Goal: Task Accomplishment & Management: Complete application form

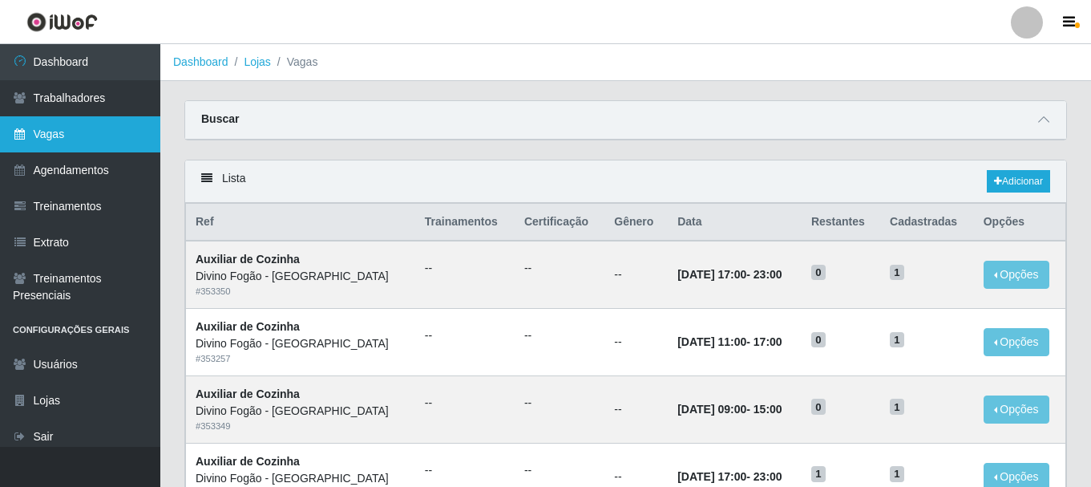
click at [69, 143] on link "Vagas" at bounding box center [80, 134] width 160 height 36
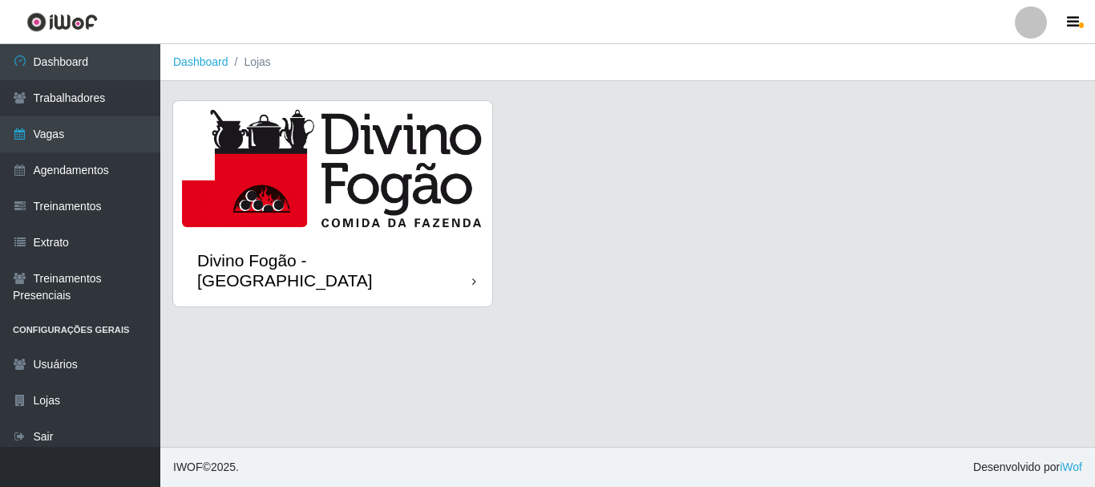
click at [337, 181] on img at bounding box center [332, 167] width 319 height 133
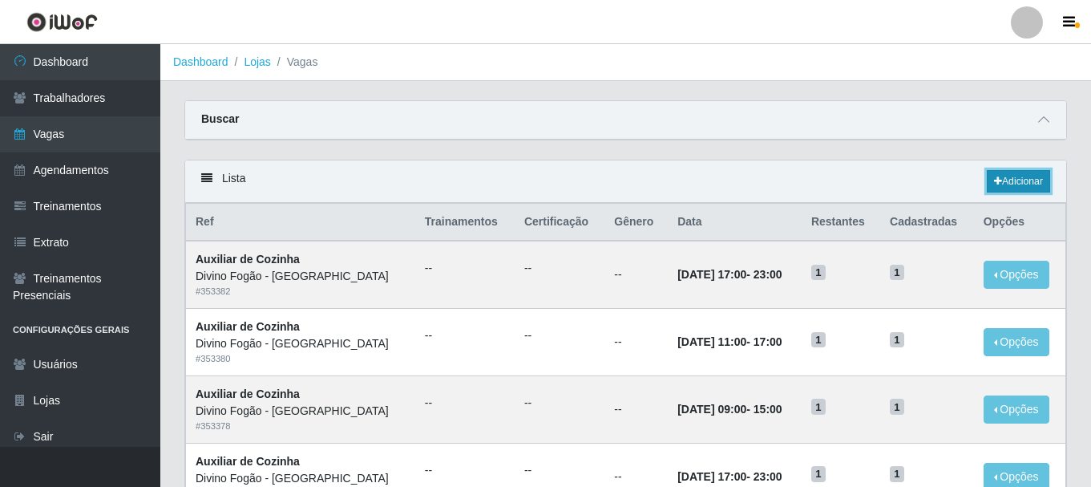
click at [1033, 188] on link "Adicionar" at bounding box center [1018, 181] width 63 height 22
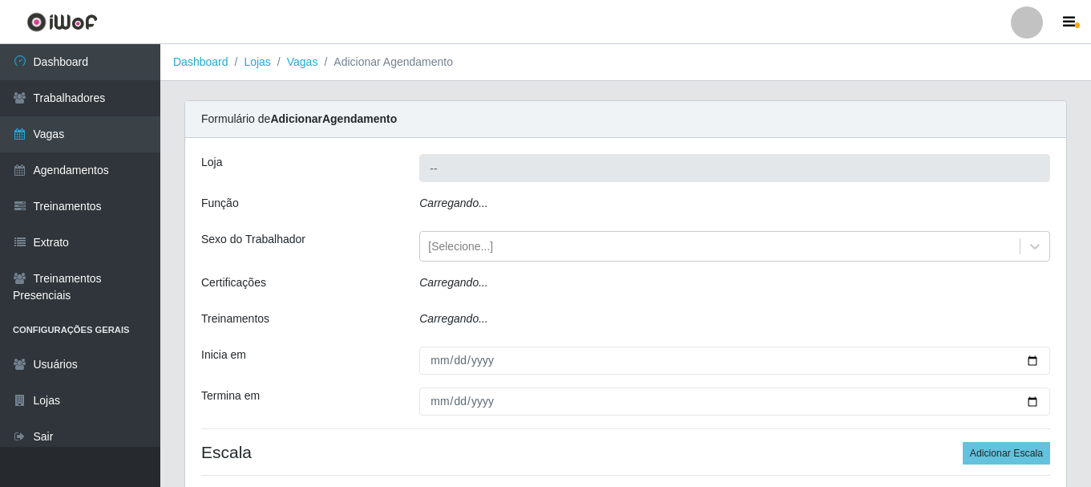
type input "Divino Fogão - [GEOGRAPHIC_DATA]"
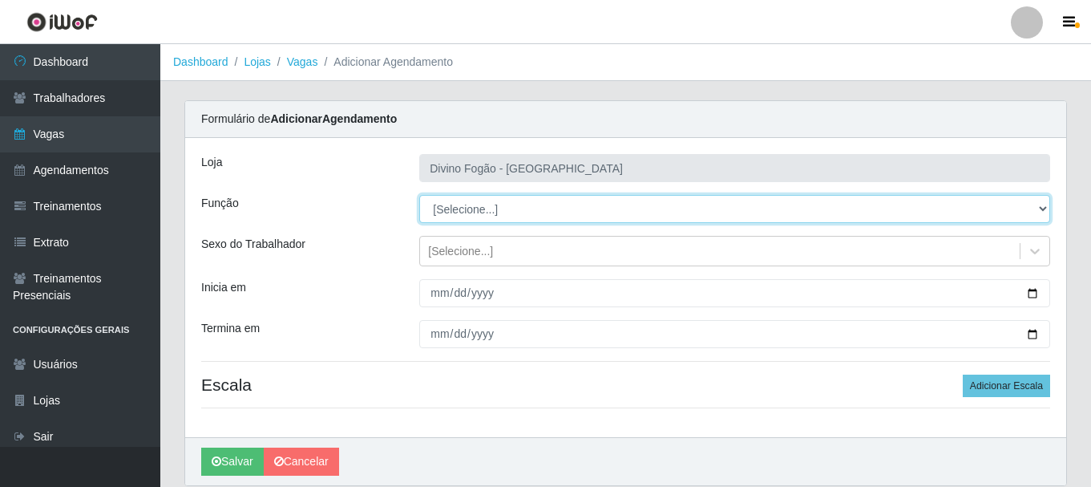
click at [505, 202] on select "[Selecione...] ASG ASG + ASG ++ Auxiliar de Cozinha Auxiliar de Cozinha + Auxil…" at bounding box center [734, 209] width 631 height 28
select select "17"
click at [419, 195] on select "[Selecione...] ASG ASG + ASG ++ Auxiliar de Cozinha Auxiliar de Cozinha + Auxil…" at bounding box center [734, 209] width 631 height 28
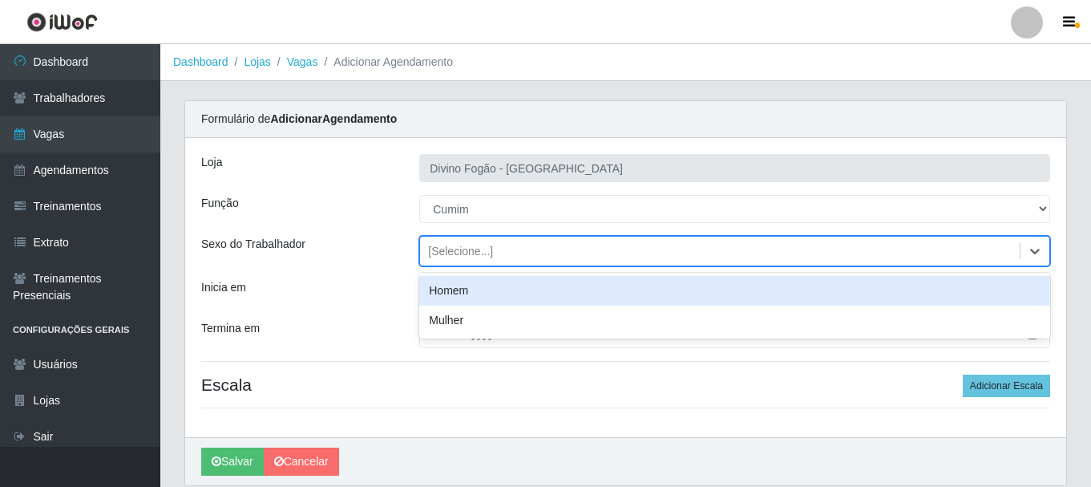
click at [446, 252] on div "[Selecione...]" at bounding box center [460, 251] width 65 height 17
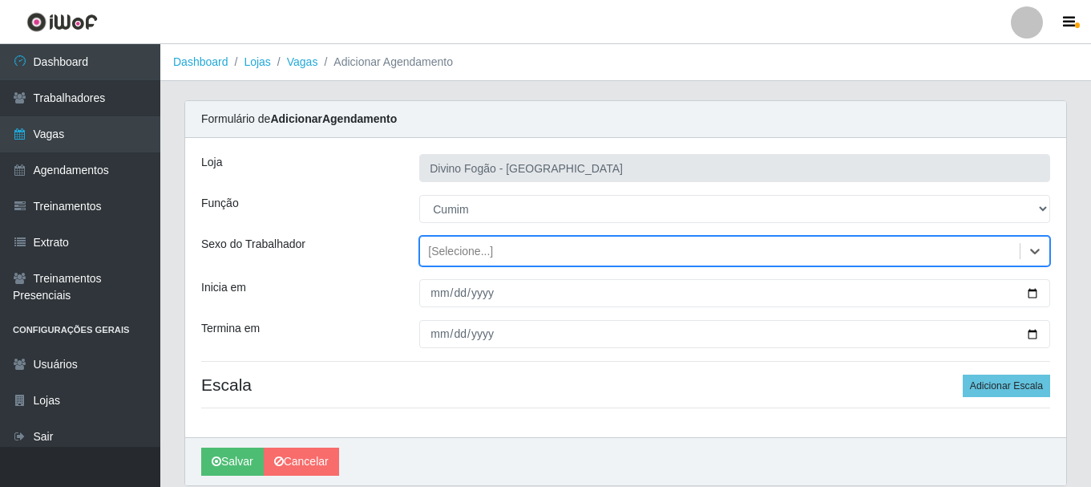
click at [446, 252] on div "[Selecione...]" at bounding box center [460, 251] width 65 height 17
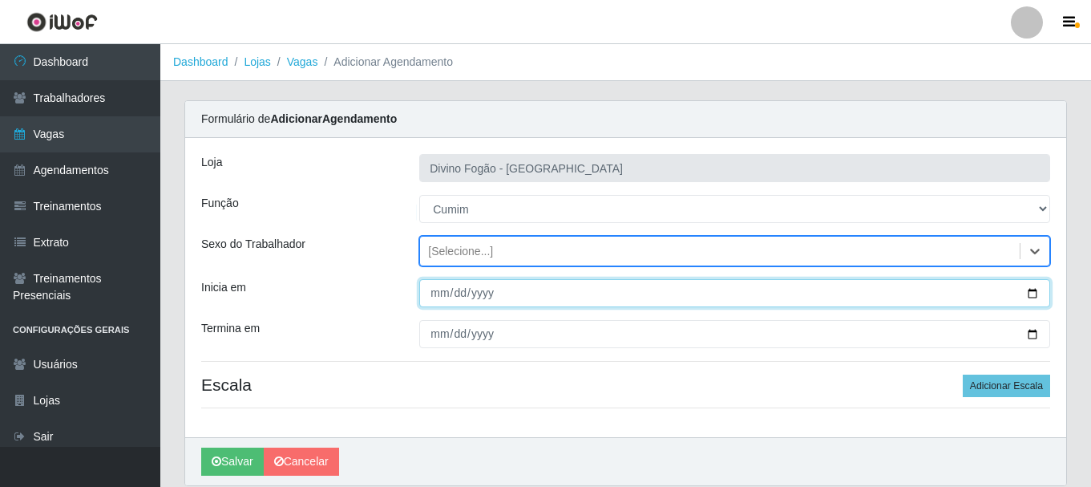
click at [442, 293] on input "Inicia em" at bounding box center [734, 293] width 631 height 28
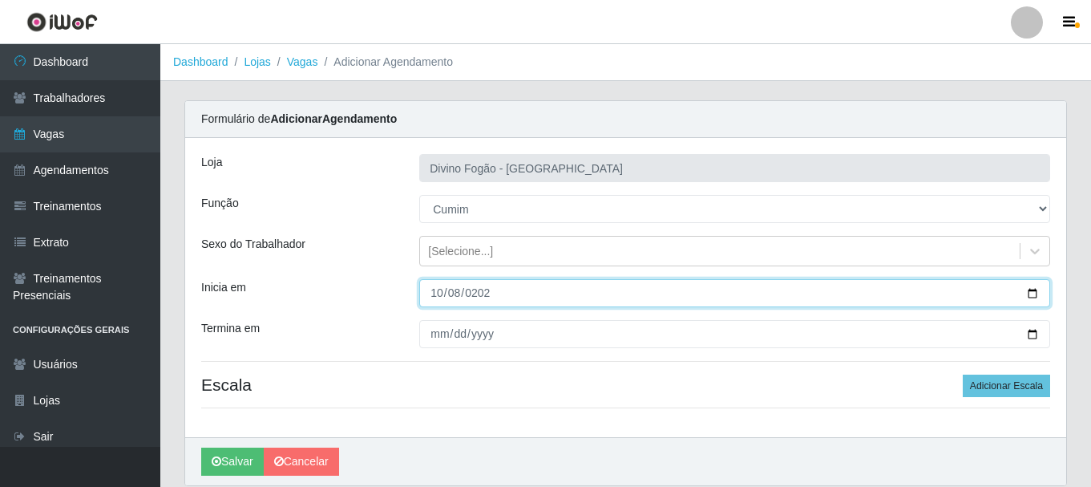
type input "[DATE]"
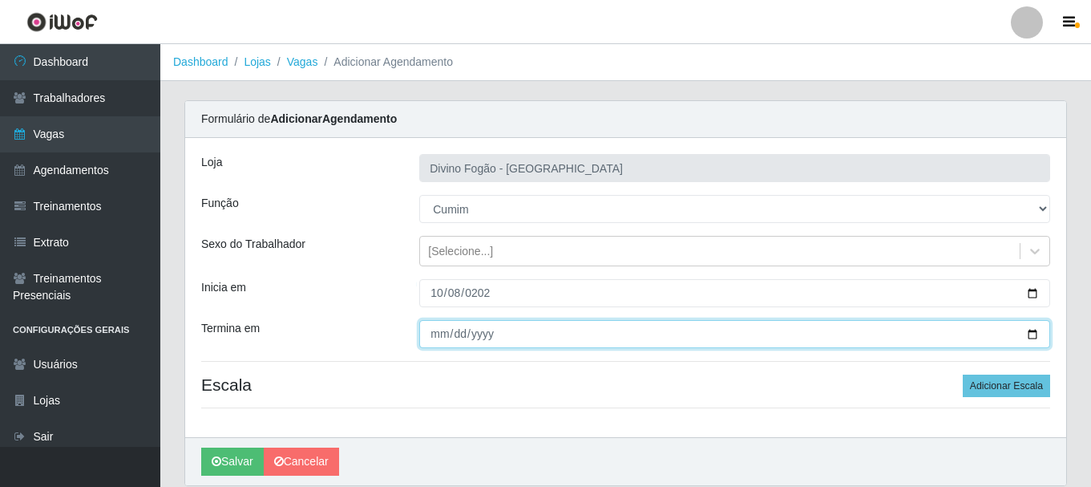
click at [439, 341] on input "Termina em" at bounding box center [734, 334] width 631 height 28
type input "[DATE]"
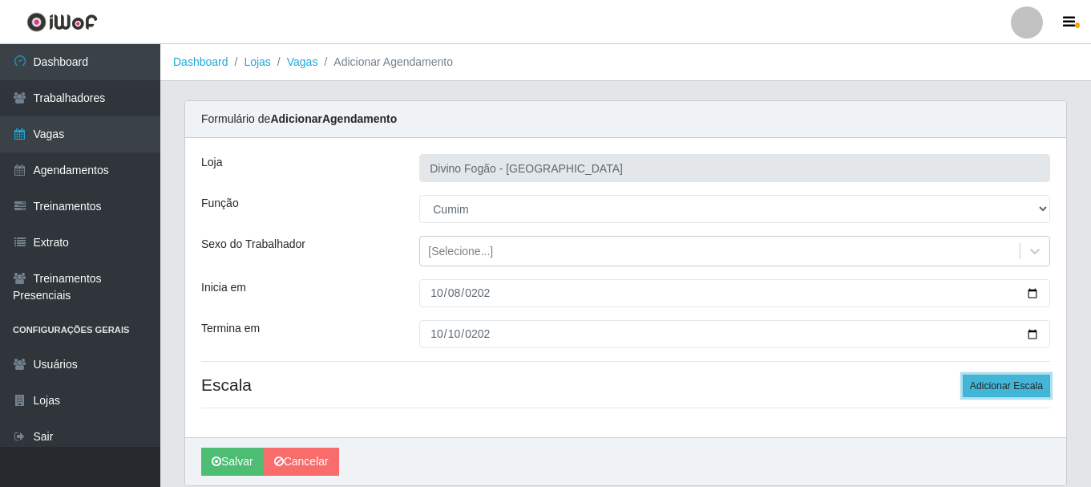
click at [1014, 388] on button "Adicionar Escala" at bounding box center [1006, 385] width 87 height 22
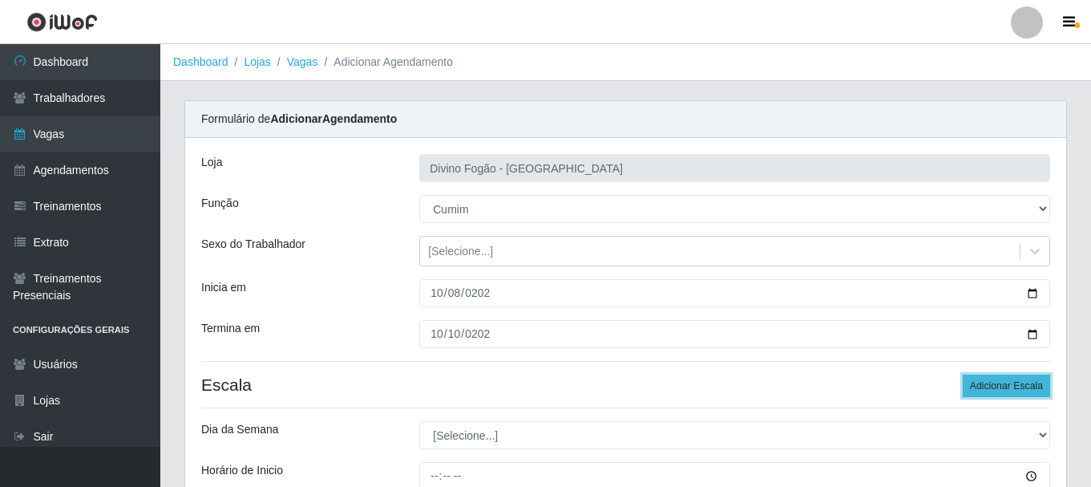
click at [1014, 388] on button "Adicionar Escala" at bounding box center [1006, 385] width 87 height 22
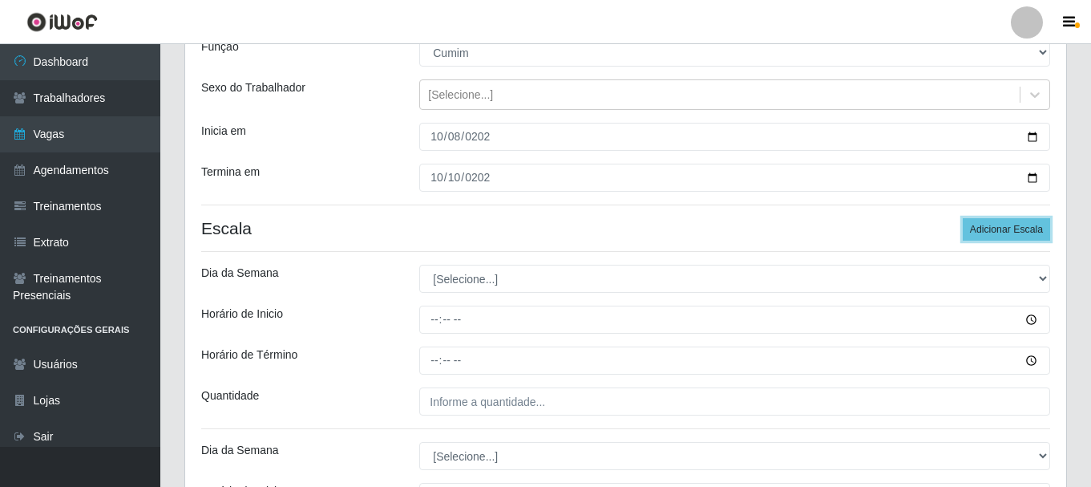
scroll to position [160, 0]
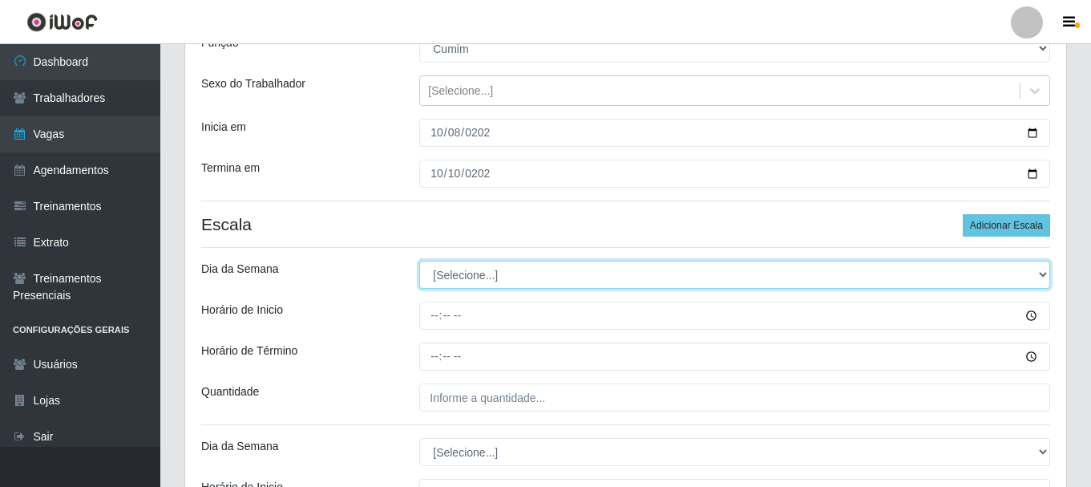
click at [543, 274] on select "[Selecione...] Segunda Terça Quarta Quinta Sexta Sábado Domingo" at bounding box center [734, 275] width 631 height 28
select select "3"
click at [419, 261] on select "[Selecione...] Segunda Terça Quarta Quinta Sexta Sábado Domingo" at bounding box center [734, 275] width 631 height 28
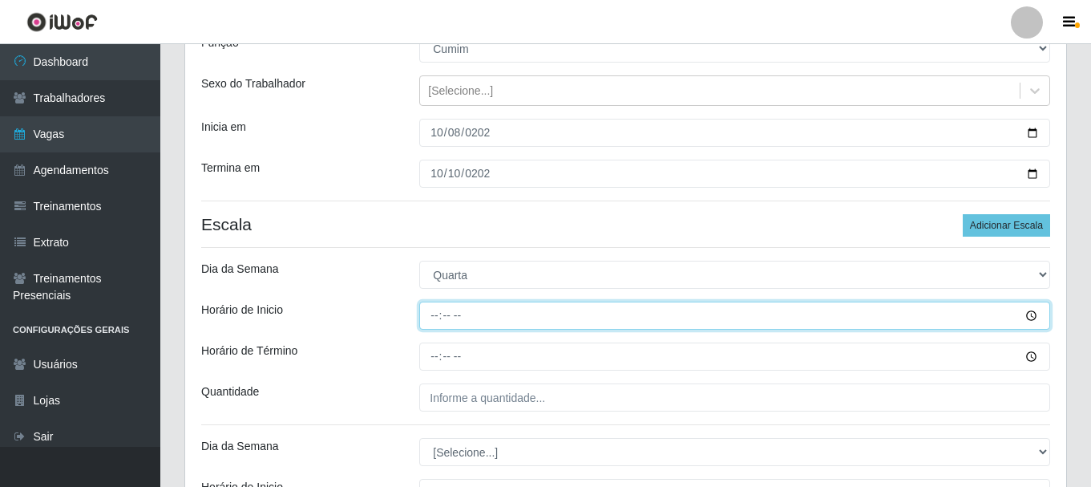
click at [429, 318] on input "Horário de Inicio" at bounding box center [734, 315] width 631 height 28
type input "11:00"
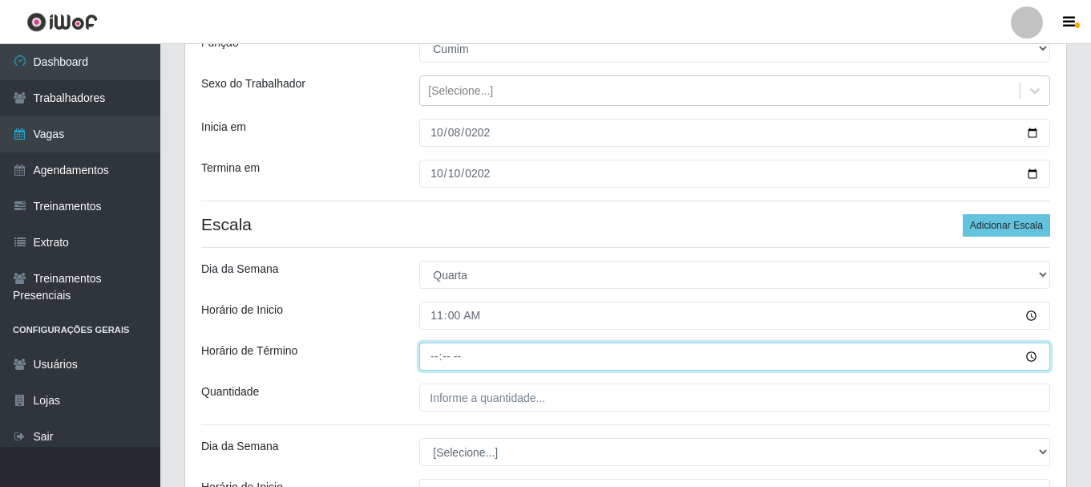
click at [434, 361] on input "Horário de Término" at bounding box center [734, 356] width 631 height 28
type input "17:00"
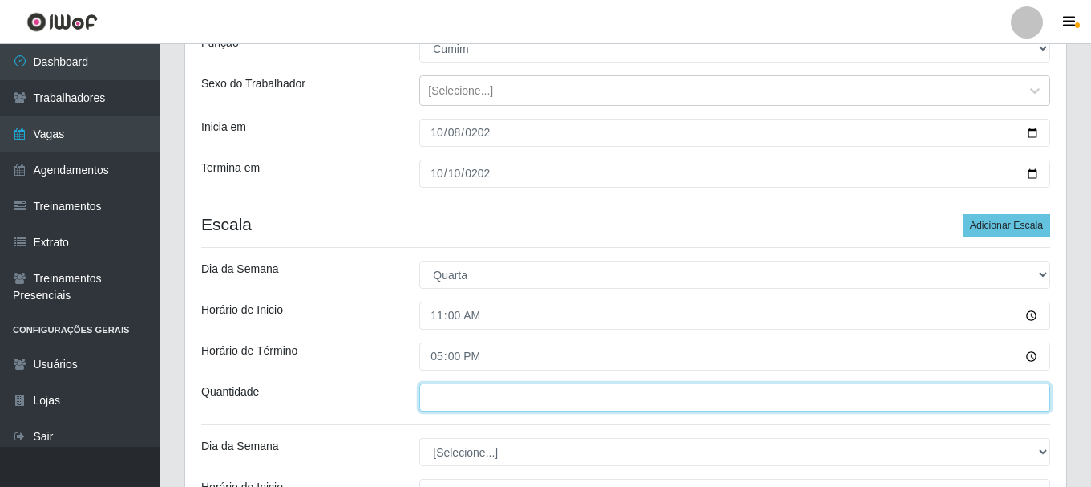
click at [450, 411] on input "___" at bounding box center [734, 397] width 631 height 28
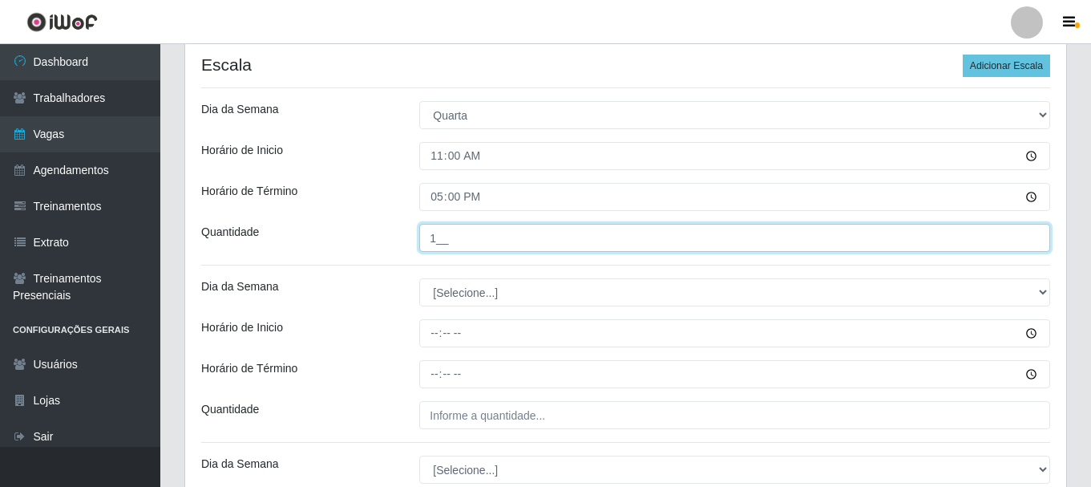
scroll to position [321, 0]
type input "1__"
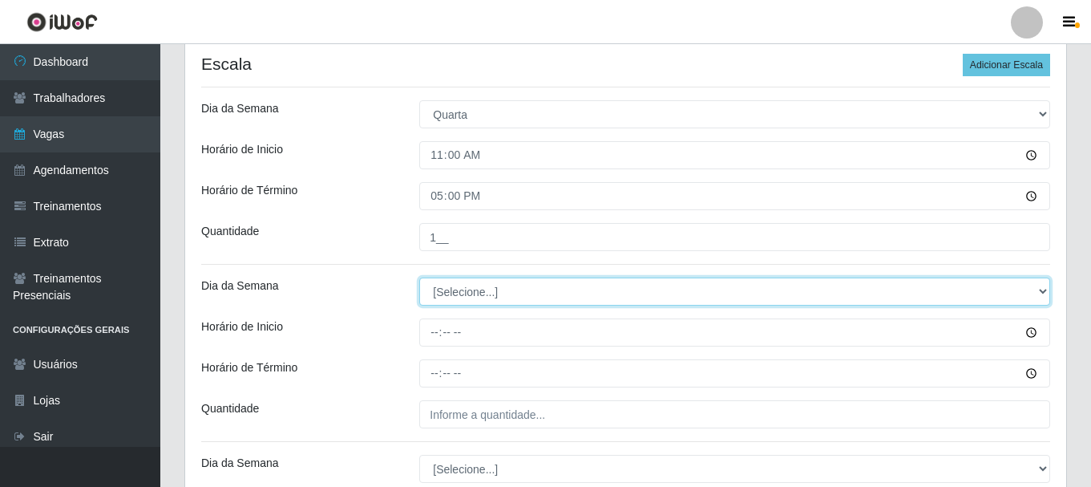
click at [476, 292] on select "[Selecione...] Segunda Terça Quarta Quinta Sexta Sábado Domingo" at bounding box center [734, 291] width 631 height 28
select select "3"
click at [419, 277] on select "[Selecione...] Segunda Terça Quarta Quinta Sexta Sábado Domingo" at bounding box center [734, 291] width 631 height 28
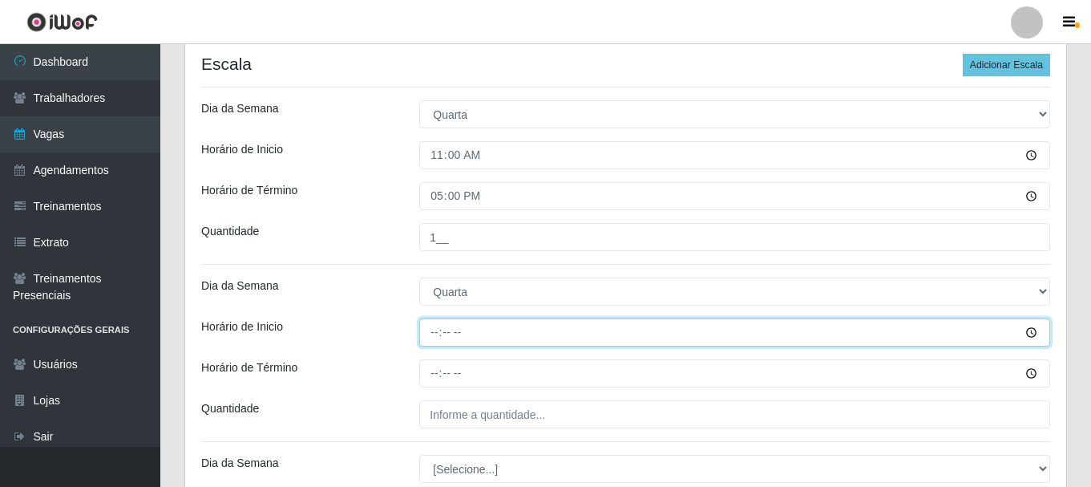
click at [435, 337] on input "Horário de Inicio" at bounding box center [734, 332] width 631 height 28
type input "17:00"
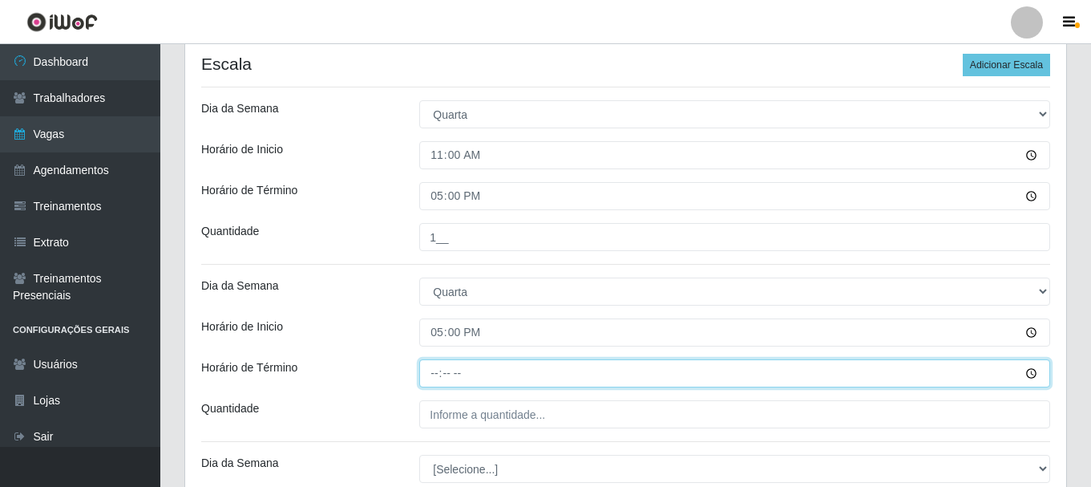
click at [441, 377] on input "Horário de Término" at bounding box center [734, 373] width 631 height 28
type input "23:00"
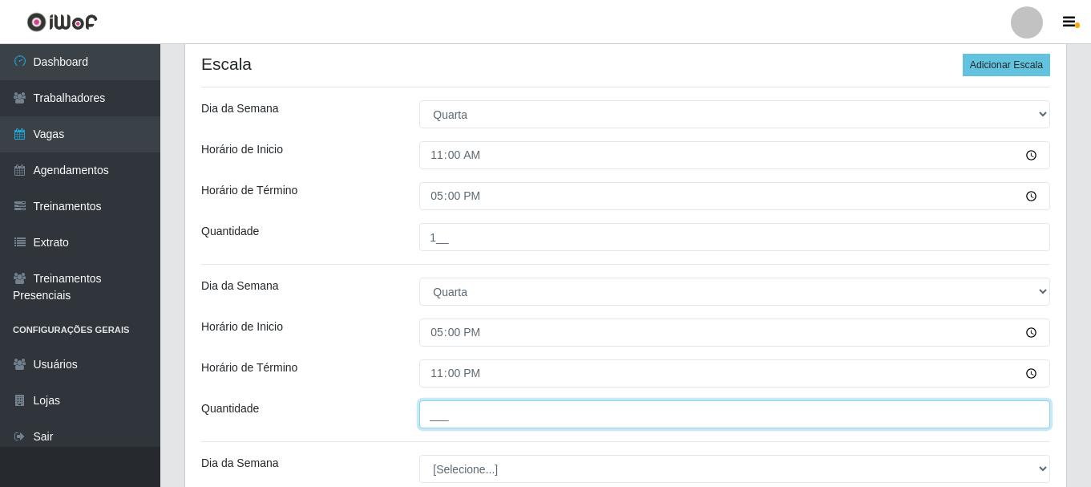
click at [468, 415] on input "___" at bounding box center [734, 414] width 631 height 28
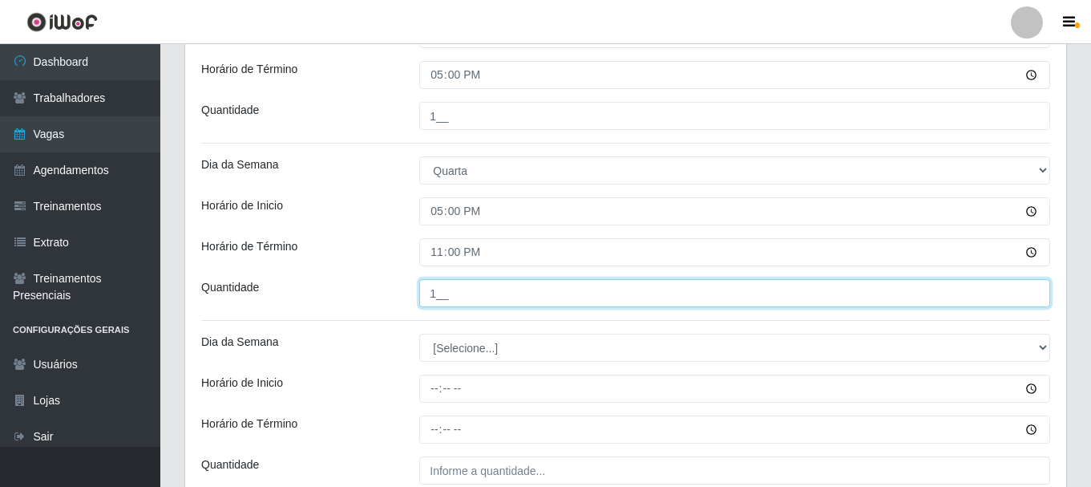
scroll to position [561, 0]
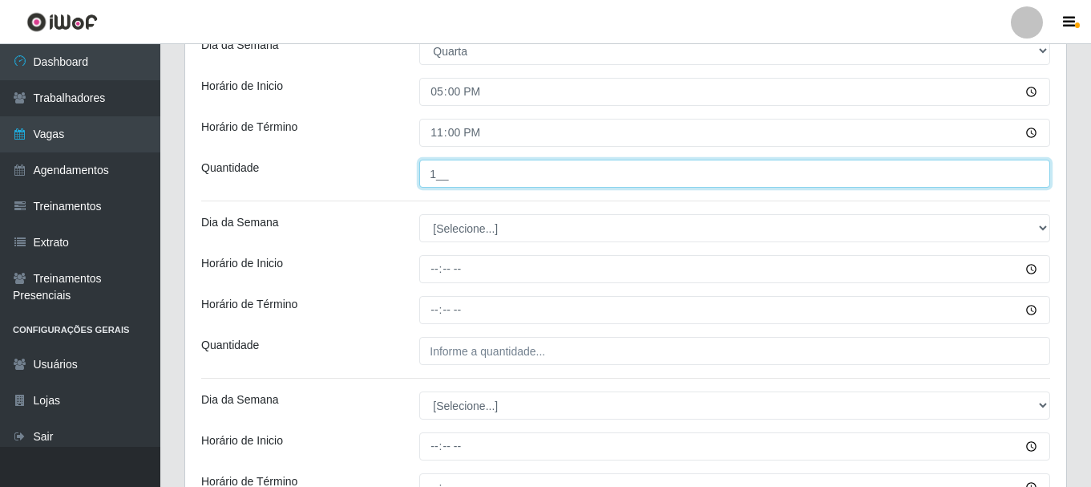
type input "1__"
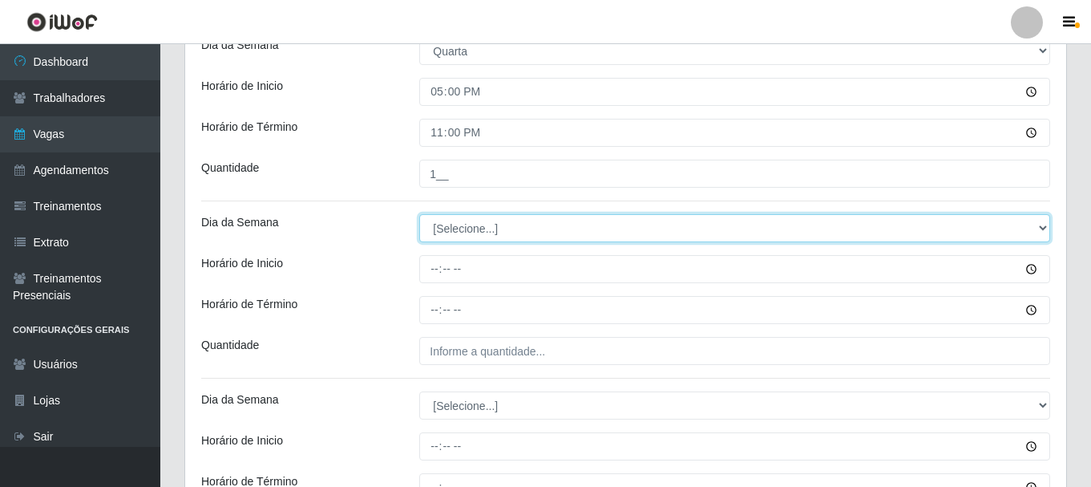
click at [462, 234] on select "[Selecione...] Segunda Terça Quarta Quinta Sexta Sábado Domingo" at bounding box center [734, 228] width 631 height 28
select select "4"
click at [419, 214] on select "[Selecione...] Segunda Terça Quarta Quinta Sexta Sábado Domingo" at bounding box center [734, 228] width 631 height 28
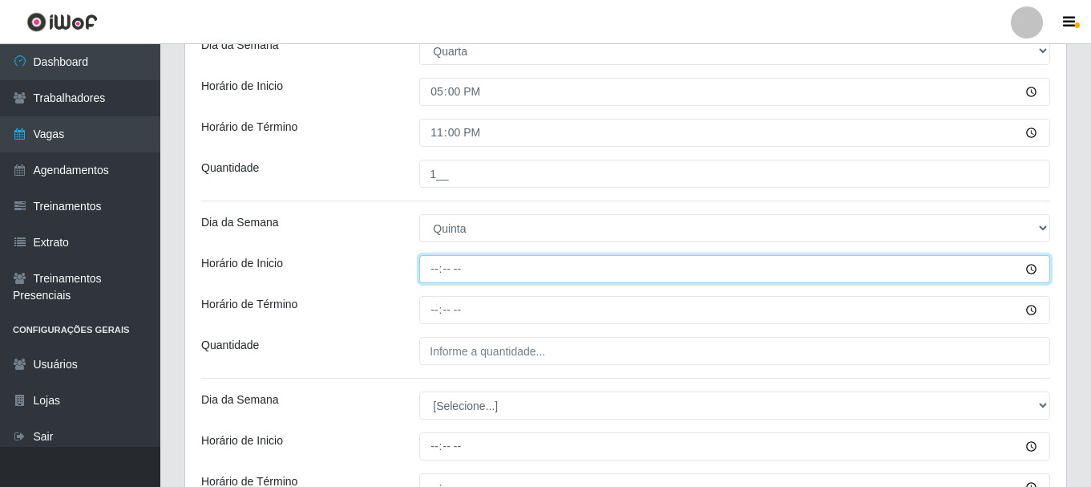
click at [432, 273] on input "Horário de Inicio" at bounding box center [734, 269] width 631 height 28
type input "11:00"
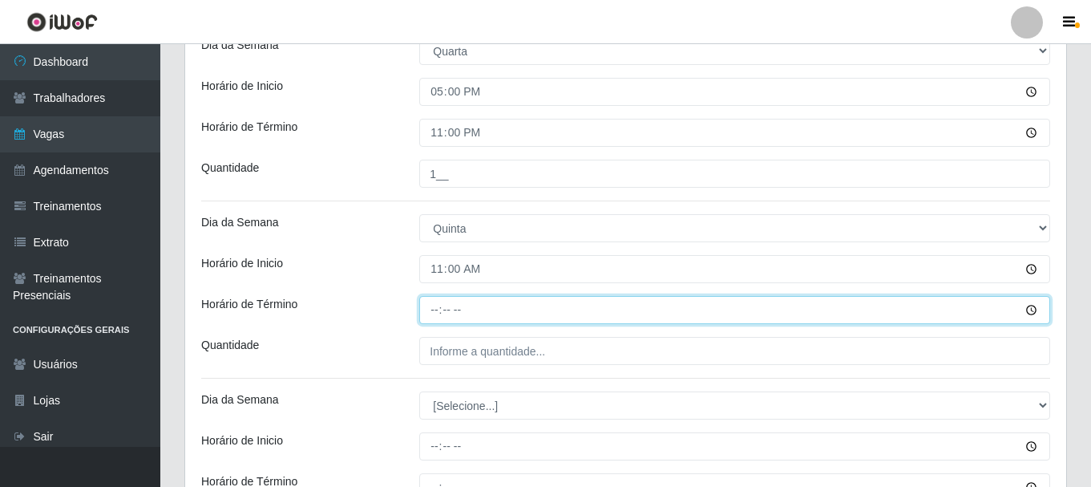
click at [432, 306] on input "Horário de Término" at bounding box center [734, 310] width 631 height 28
type input "17:00"
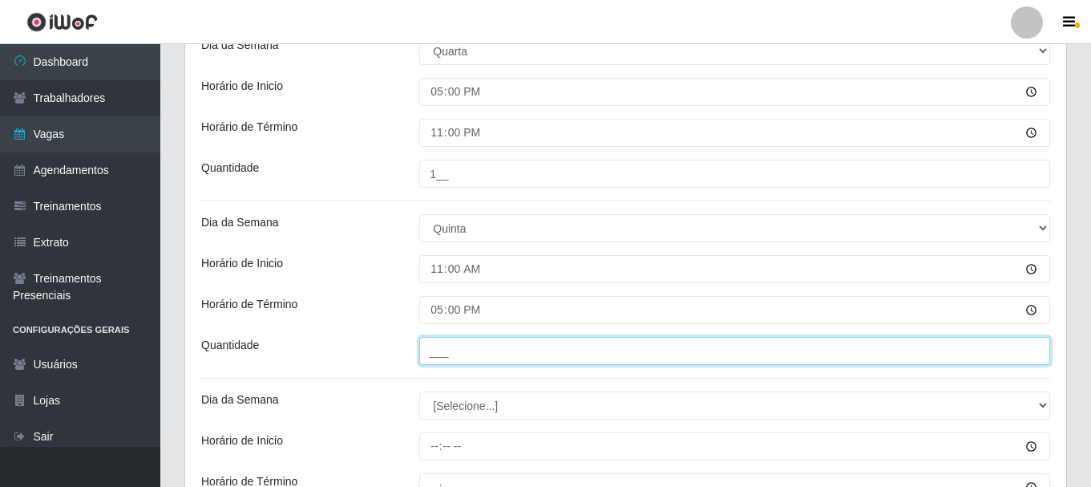
click at [443, 348] on input "___" at bounding box center [734, 351] width 631 height 28
type input "1__"
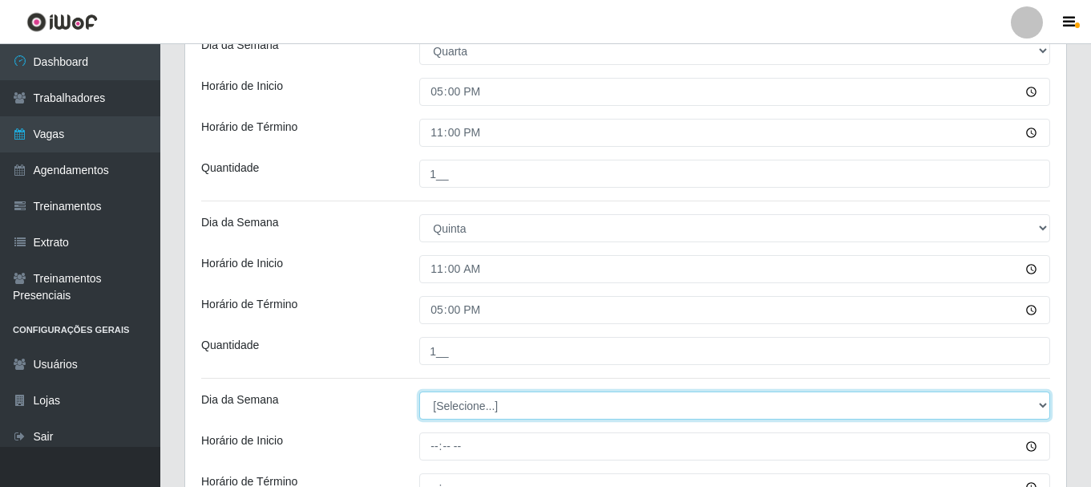
click at [470, 411] on select "[Selecione...] Segunda Terça Quarta Quinta Sexta Sábado Domingo" at bounding box center [734, 405] width 631 height 28
select select "4"
click at [419, 391] on select "[Selecione...] Segunda Terça Quarta Quinta Sexta Sábado Domingo" at bounding box center [734, 405] width 631 height 28
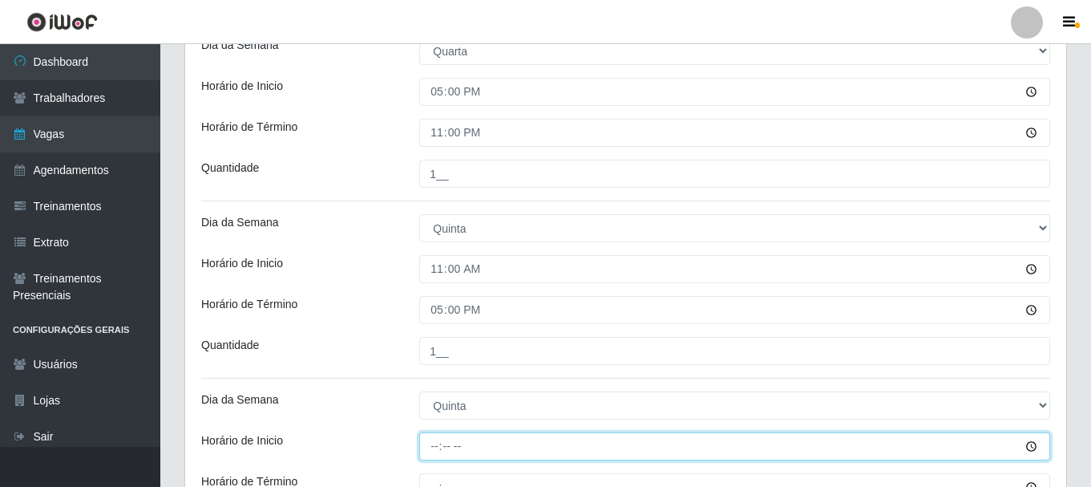
click at [435, 442] on input "Horário de Inicio" at bounding box center [734, 446] width 631 height 28
type input "17:00"
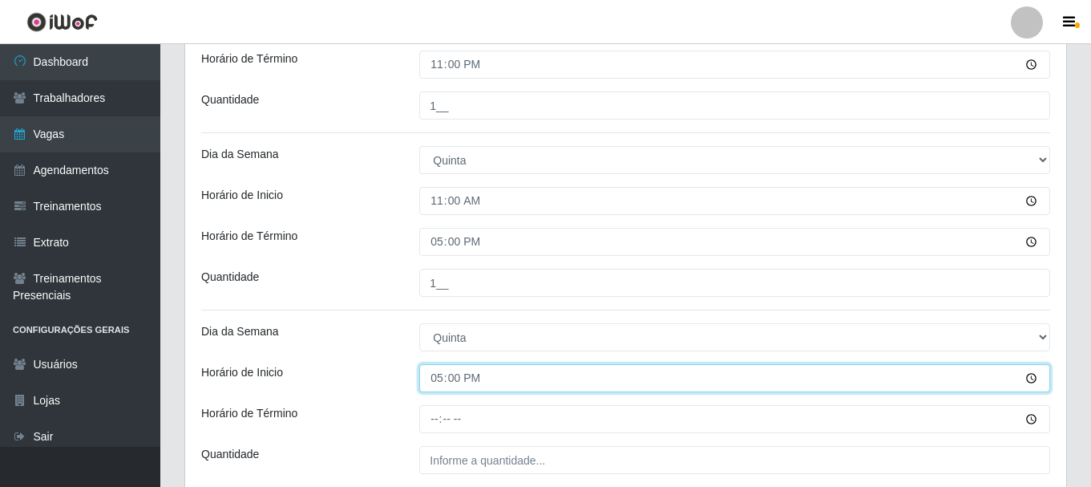
scroll to position [721, 0]
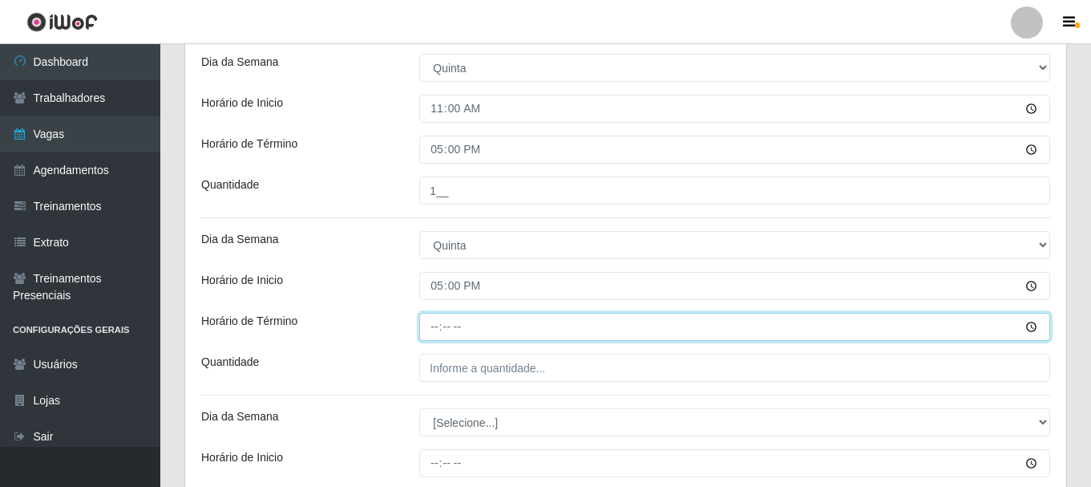
click at [433, 330] on input "Horário de Término" at bounding box center [734, 327] width 631 height 28
type input "23:00"
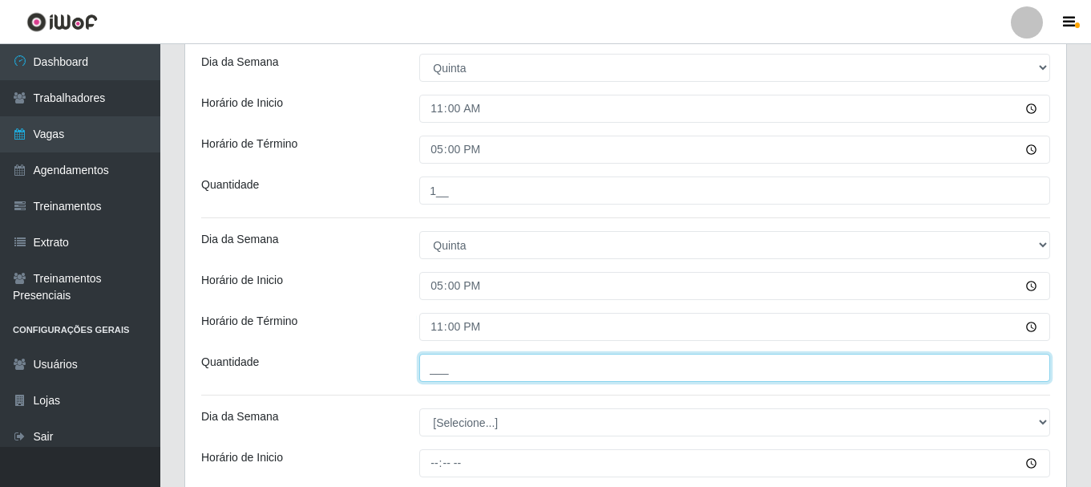
click at [433, 365] on input "___" at bounding box center [734, 367] width 631 height 28
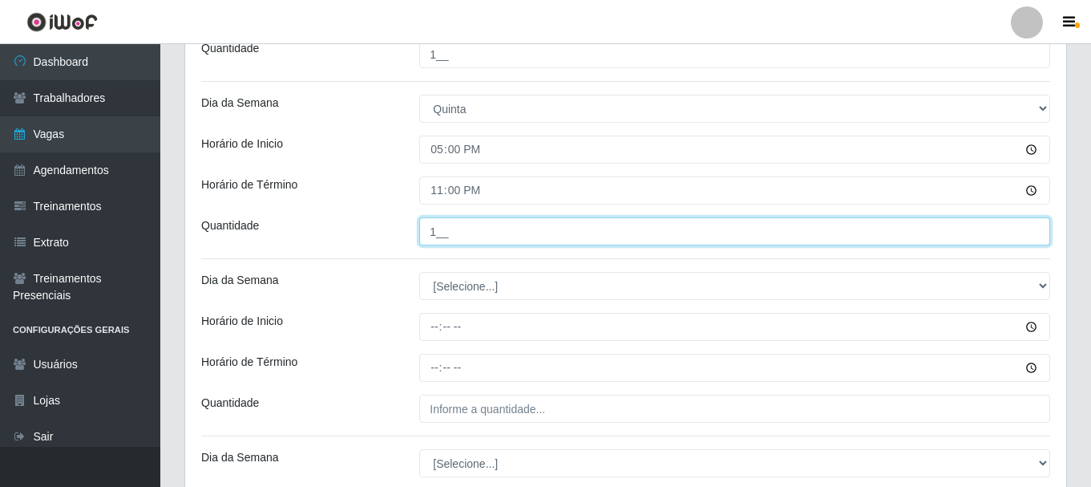
scroll to position [882, 0]
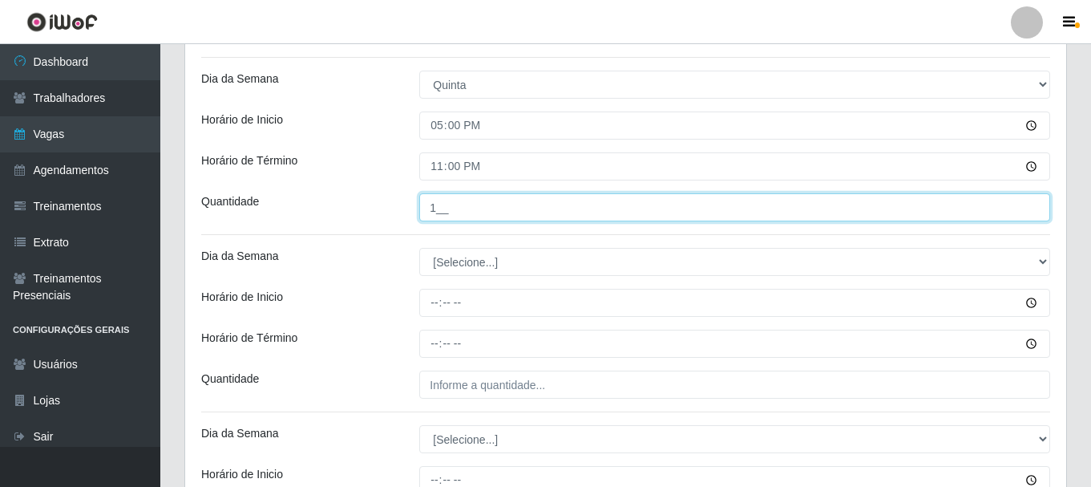
type input "1__"
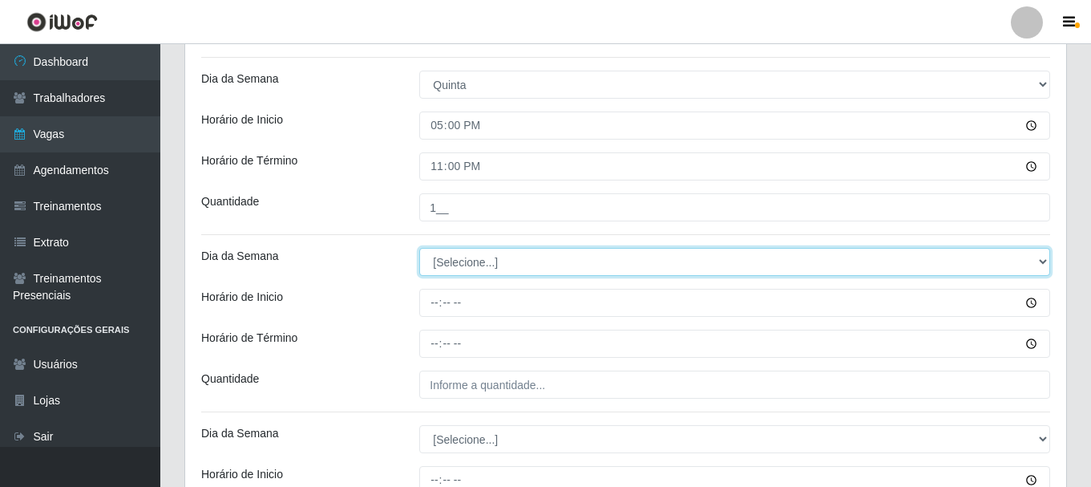
click at [455, 268] on select "[Selecione...] Segunda Terça Quarta Quinta Sexta Sábado Domingo" at bounding box center [734, 262] width 631 height 28
select select "5"
click at [419, 248] on select "[Selecione...] Segunda Terça Quarta Quinta Sexta Sábado Domingo" at bounding box center [734, 262] width 631 height 28
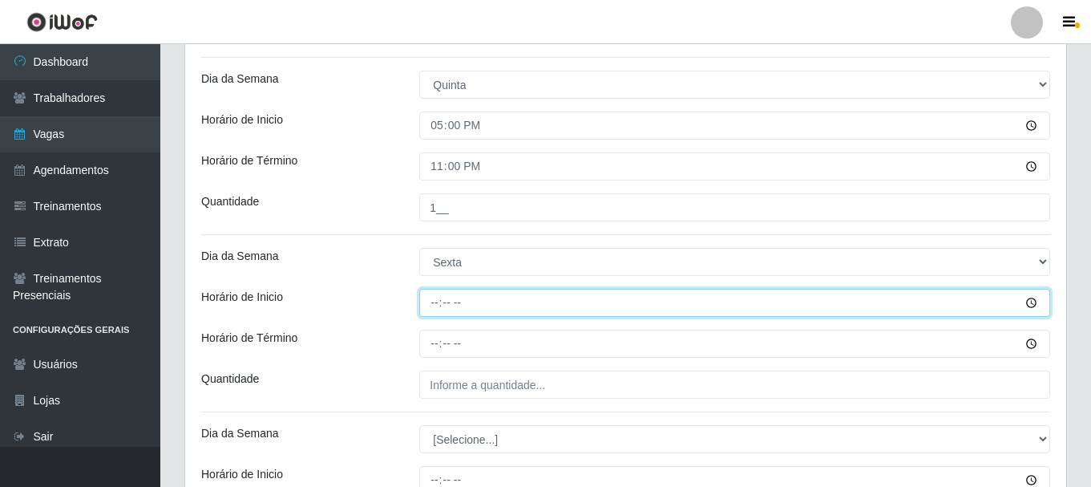
click at [432, 304] on input "Horário de Inicio" at bounding box center [734, 303] width 631 height 28
type input "11:00"
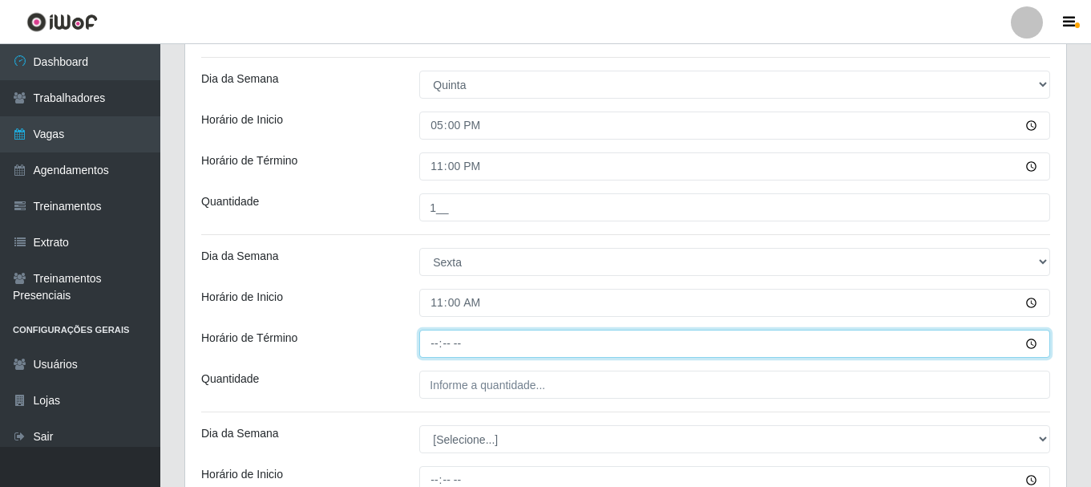
click at [437, 349] on input "Horário de Término" at bounding box center [734, 343] width 631 height 28
type input "17:00"
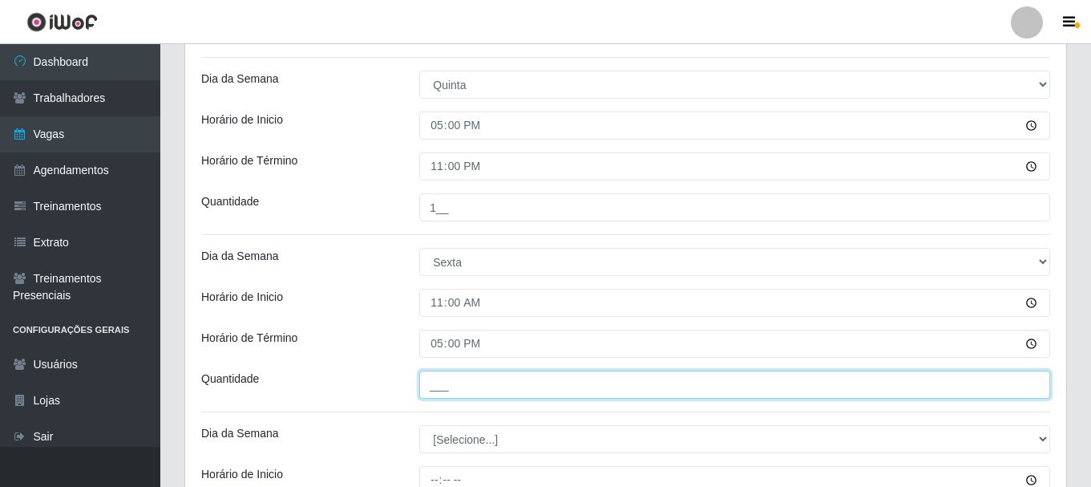
click at [438, 375] on input "___" at bounding box center [734, 384] width 631 height 28
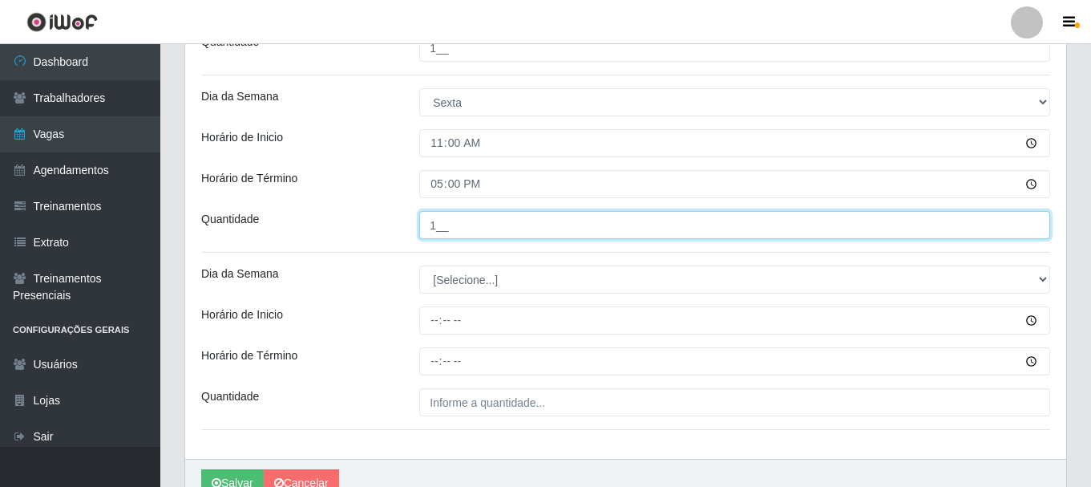
scroll to position [1042, 0]
type input "1__"
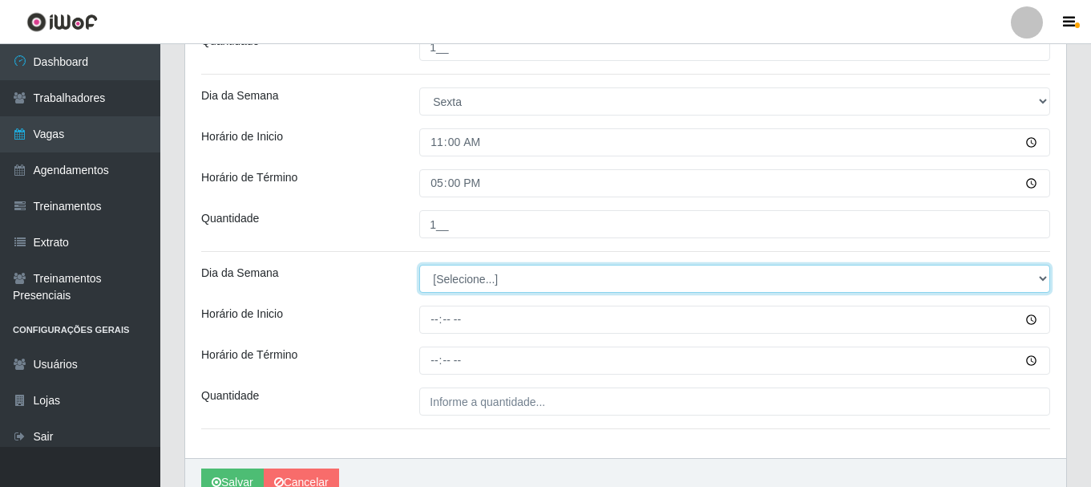
click at [457, 281] on select "[Selecione...] Segunda Terça Quarta Quinta Sexta Sábado Domingo" at bounding box center [734, 279] width 631 height 28
select select "5"
click at [419, 265] on select "[Selecione...] Segunda Terça Quarta Quinta Sexta Sábado Domingo" at bounding box center [734, 279] width 631 height 28
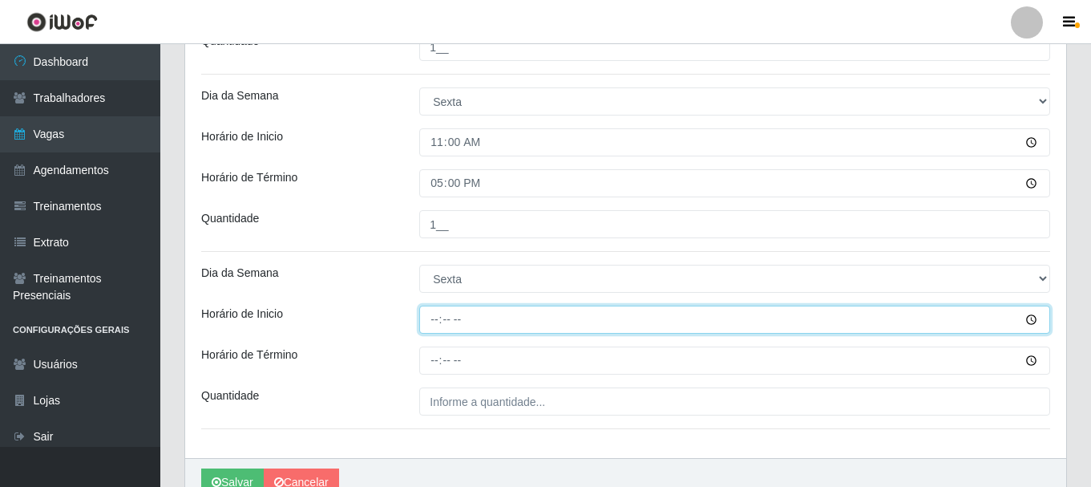
click at [433, 318] on input "Horário de Inicio" at bounding box center [734, 319] width 631 height 28
type input "17:00"
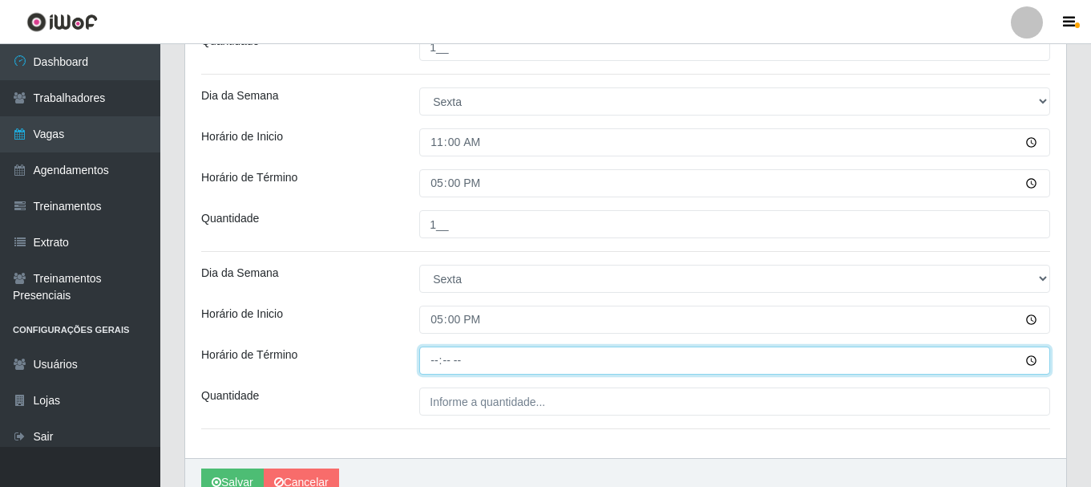
click at [432, 357] on input "Horário de Término" at bounding box center [734, 360] width 631 height 28
type input "23:00"
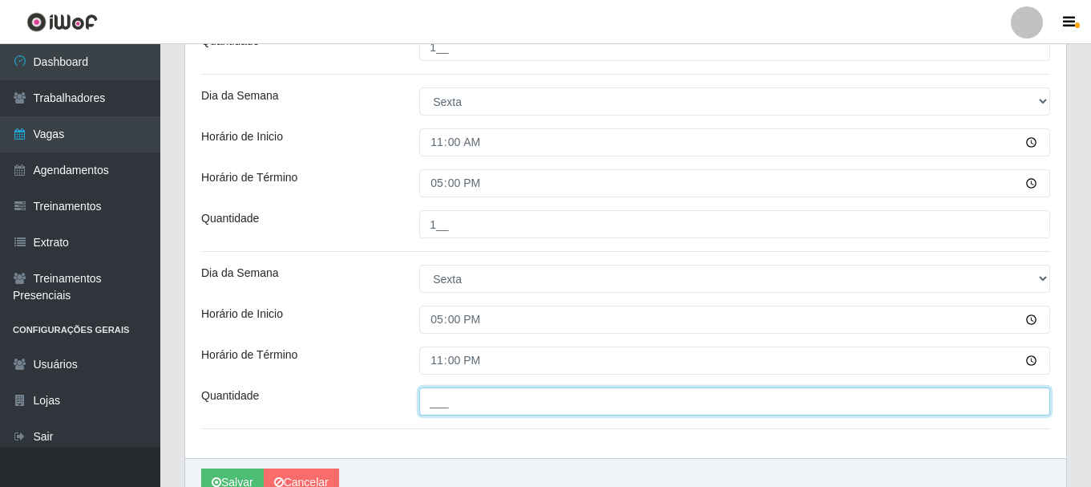
click at [441, 415] on input "___" at bounding box center [734, 401] width 631 height 28
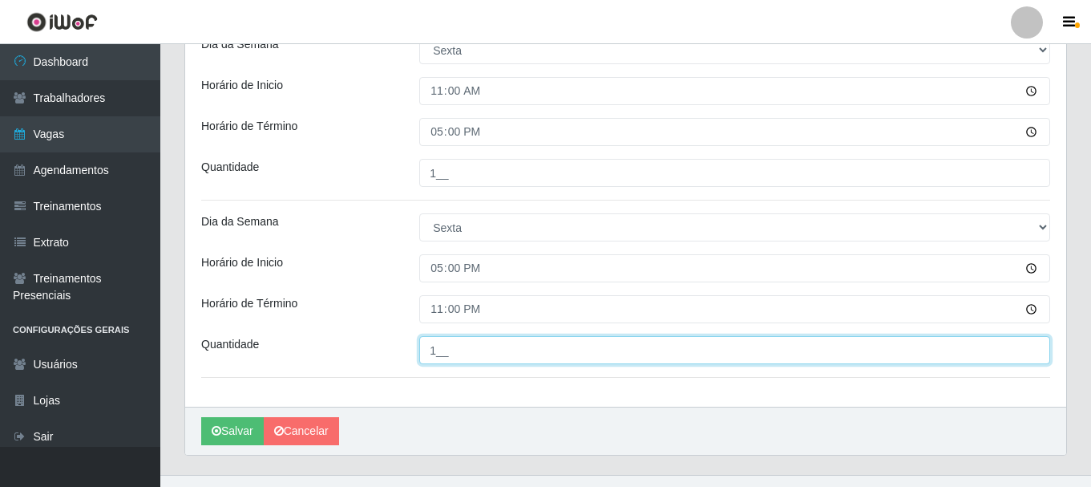
scroll to position [1121, 0]
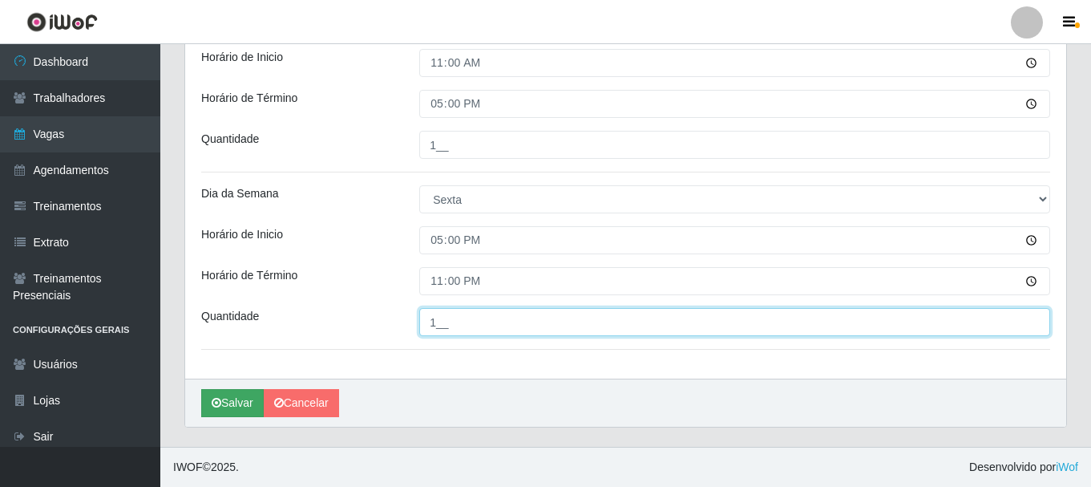
type input "1__"
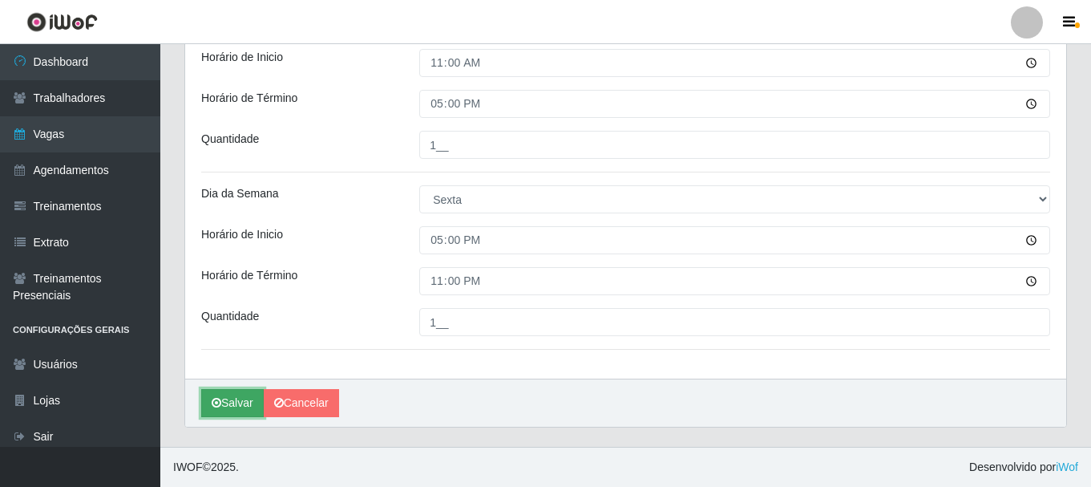
click at [242, 416] on button "Salvar" at bounding box center [232, 403] width 63 height 28
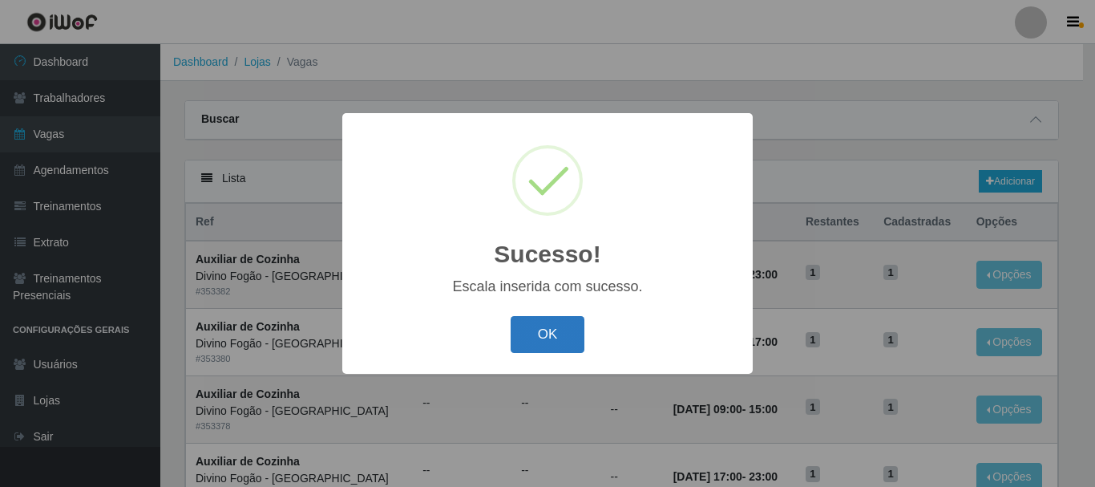
click at [537, 341] on button "OK" at bounding box center [548, 335] width 75 height 38
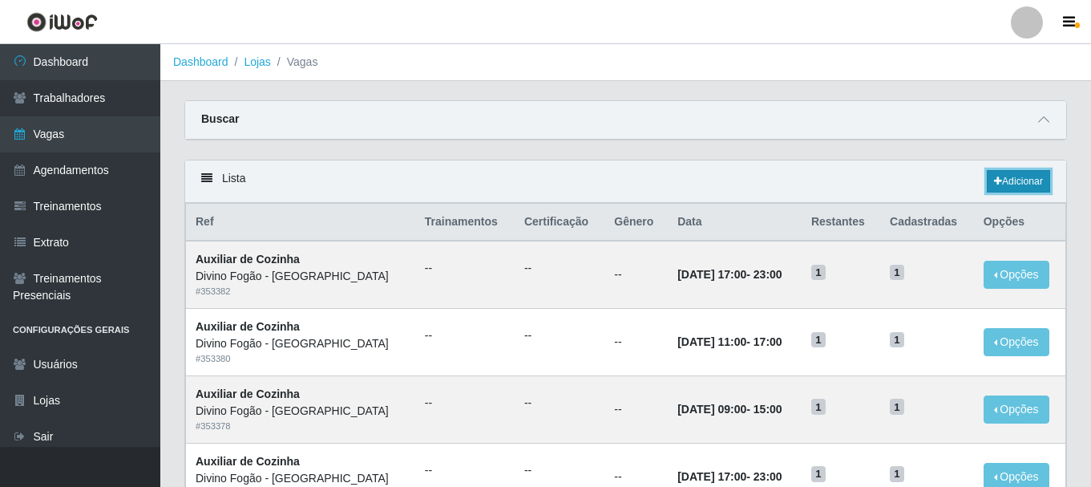
click at [1020, 179] on link "Adicionar" at bounding box center [1018, 181] width 63 height 22
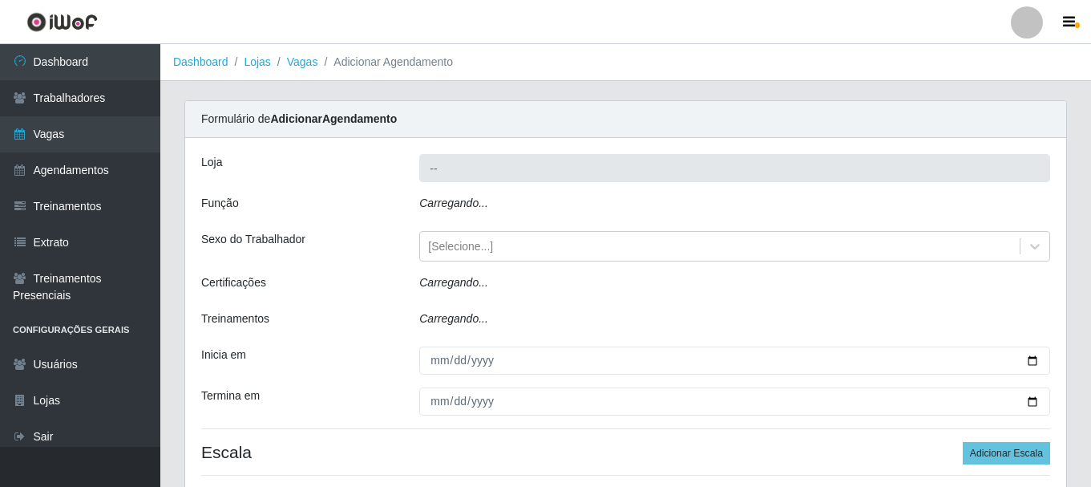
type input "Divino Fogão - [GEOGRAPHIC_DATA]"
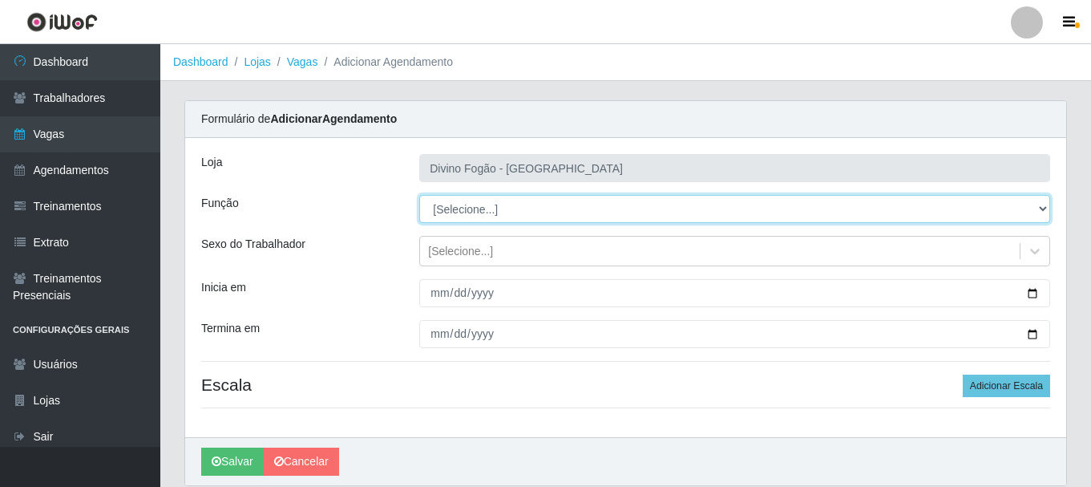
click at [497, 209] on select "[Selecione...] ASG ASG + ASG ++ Auxiliar de Cozinha Auxiliar de Cozinha + Auxil…" at bounding box center [734, 209] width 631 height 28
select select "91"
click at [419, 195] on select "[Selecione...] ASG ASG + ASG ++ Auxiliar de Cozinha Auxiliar de Cozinha + Auxil…" at bounding box center [734, 209] width 631 height 28
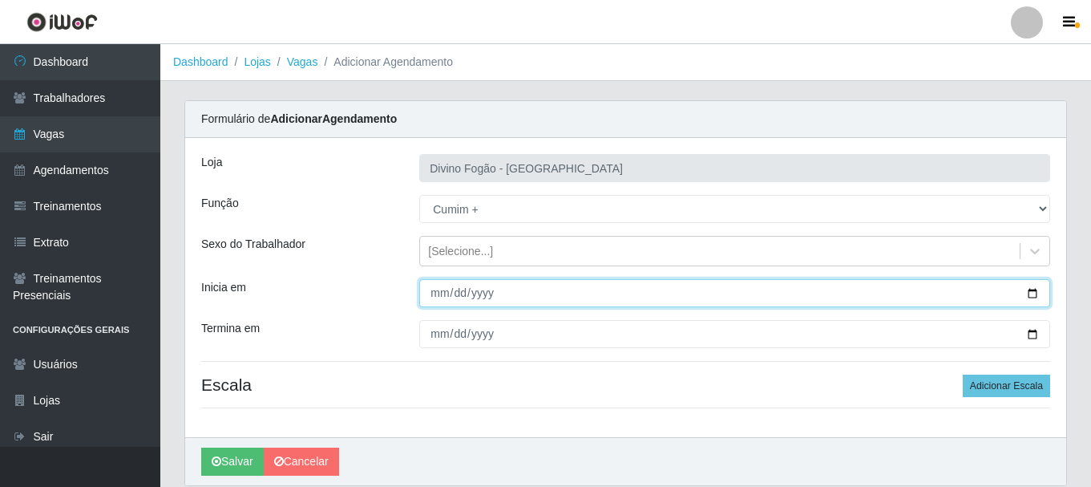
click at [439, 285] on input "Inicia em" at bounding box center [734, 293] width 631 height 28
type input "[DATE]"
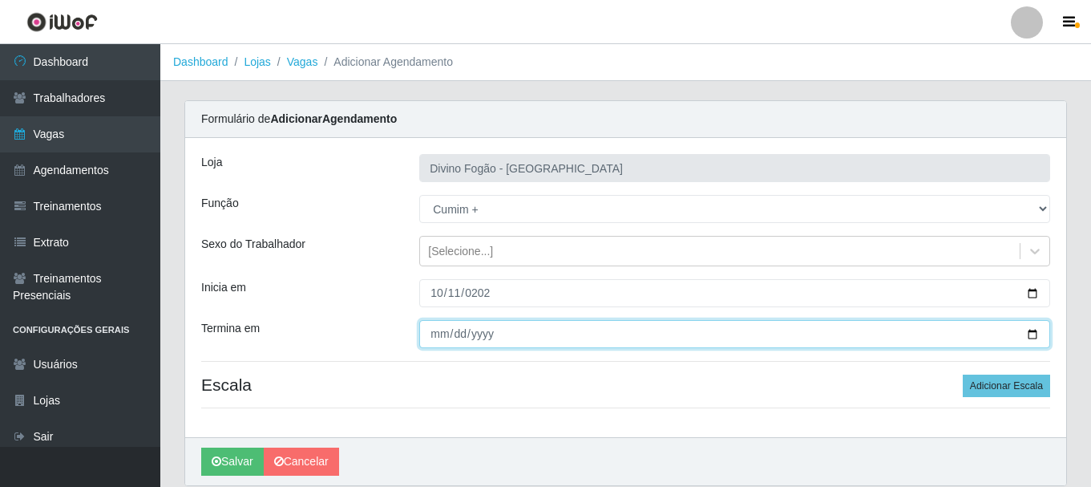
click at [435, 337] on input "Termina em" at bounding box center [734, 334] width 631 height 28
type input "[DATE]"
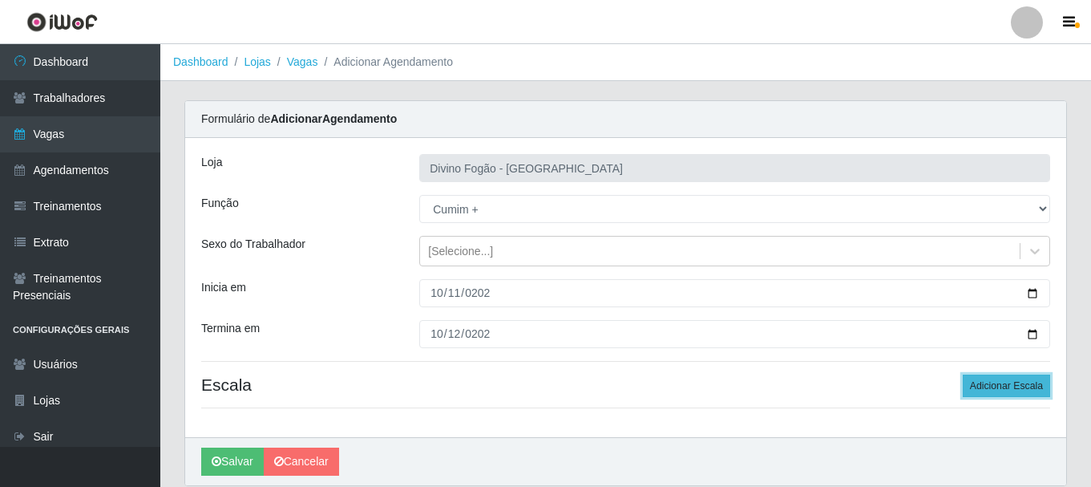
click at [1009, 386] on button "Adicionar Escala" at bounding box center [1006, 385] width 87 height 22
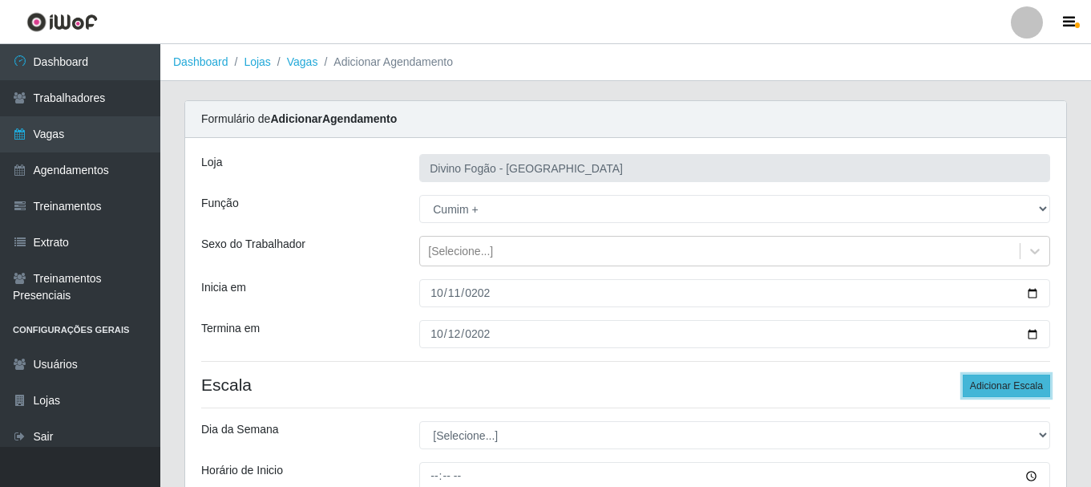
click at [1009, 386] on button "Adicionar Escala" at bounding box center [1006, 385] width 87 height 22
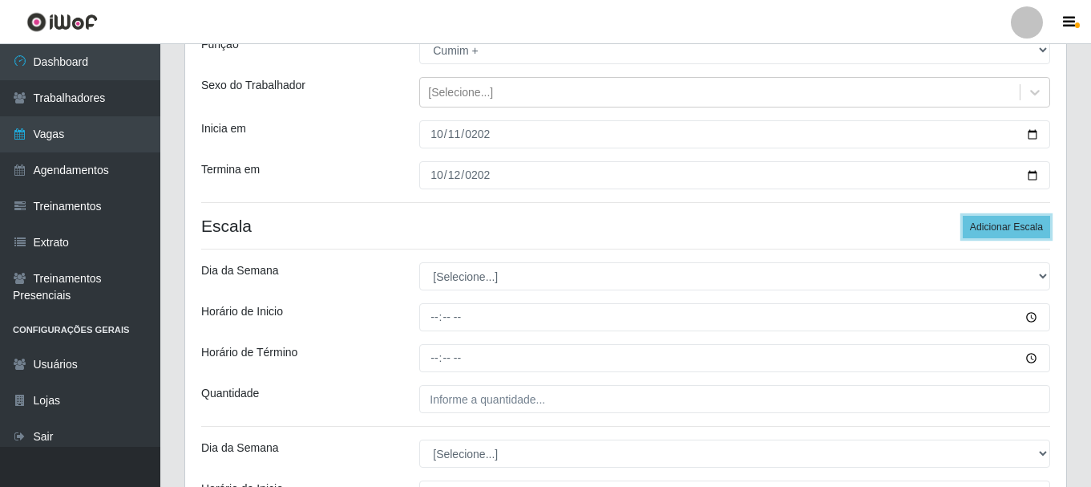
scroll to position [160, 0]
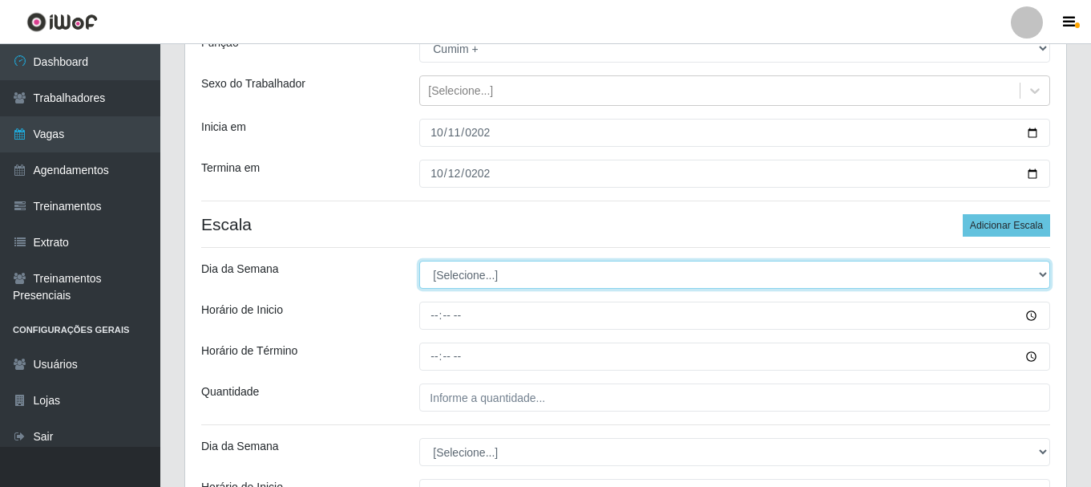
click at [503, 261] on select "[Selecione...] Segunda Terça Quarta Quinta Sexta Sábado Domingo" at bounding box center [734, 275] width 631 height 28
select select "6"
click at [419, 261] on select "[Selecione...] Segunda Terça Quarta Quinta Sexta Sábado Domingo" at bounding box center [734, 275] width 631 height 28
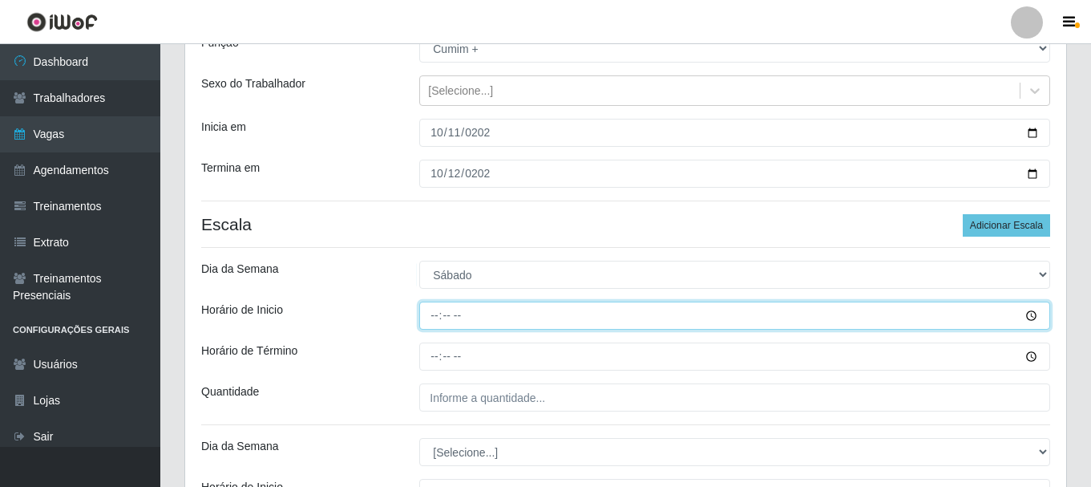
click at [434, 325] on input "Horário de Inicio" at bounding box center [734, 315] width 631 height 28
type input "11:00"
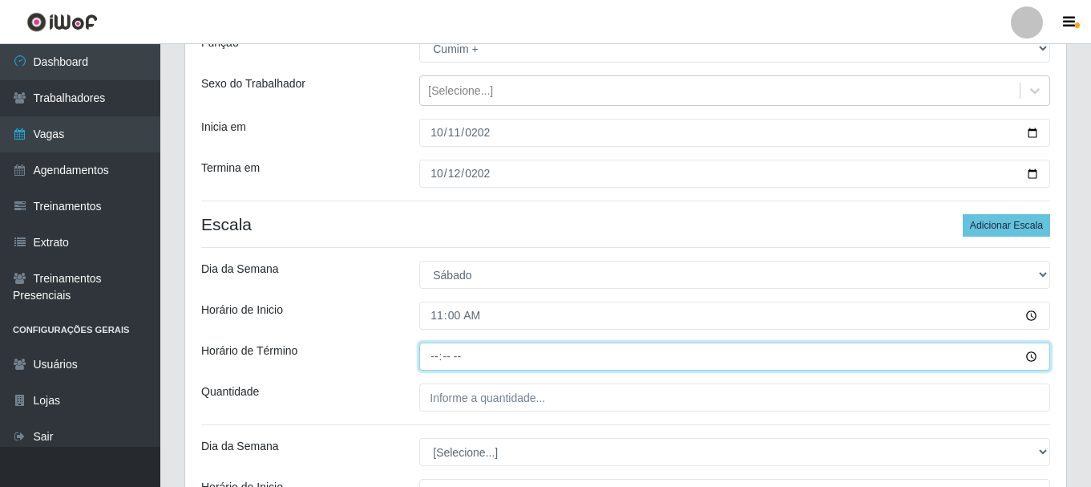
click at [442, 357] on input "Horário de Término" at bounding box center [734, 356] width 631 height 28
type input "17:00"
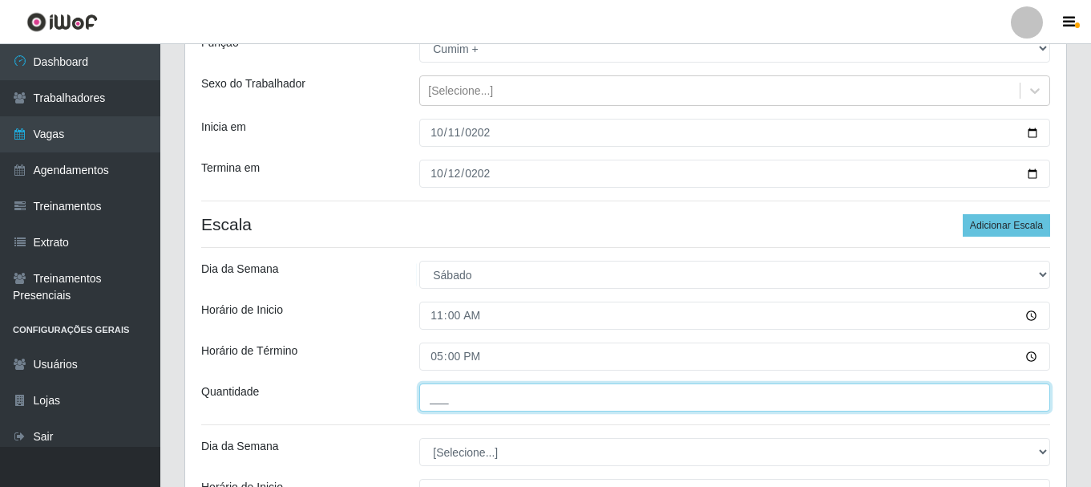
click at [445, 398] on input "___" at bounding box center [734, 397] width 631 height 28
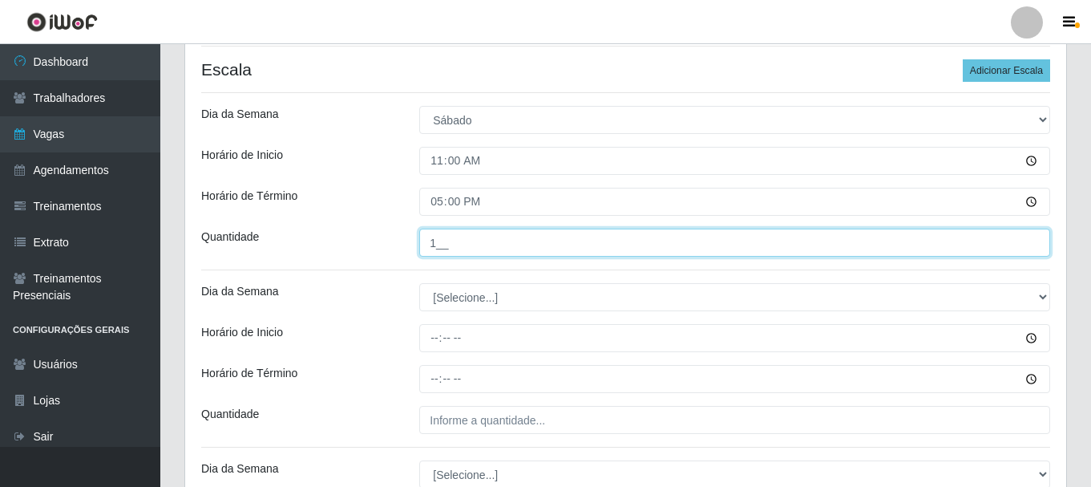
scroll to position [321, 0]
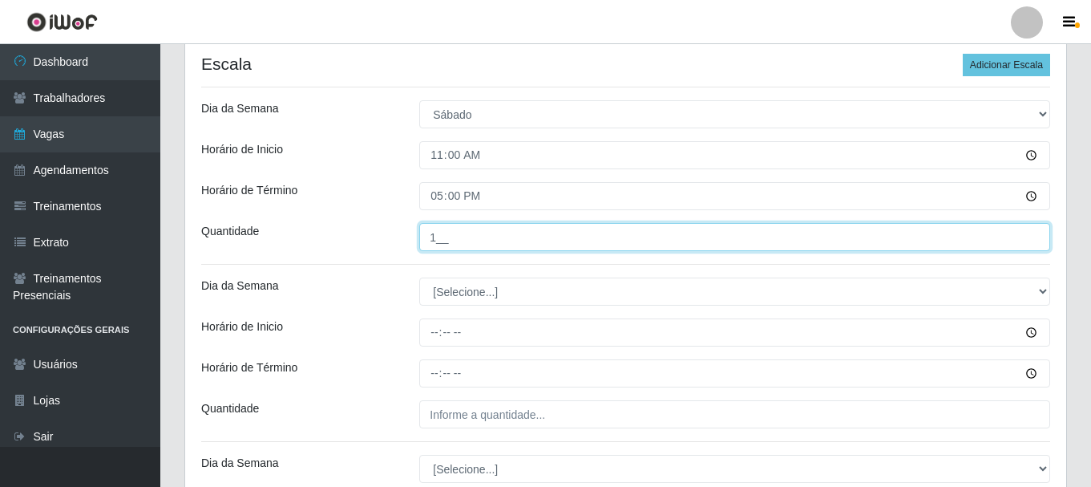
type input "1__"
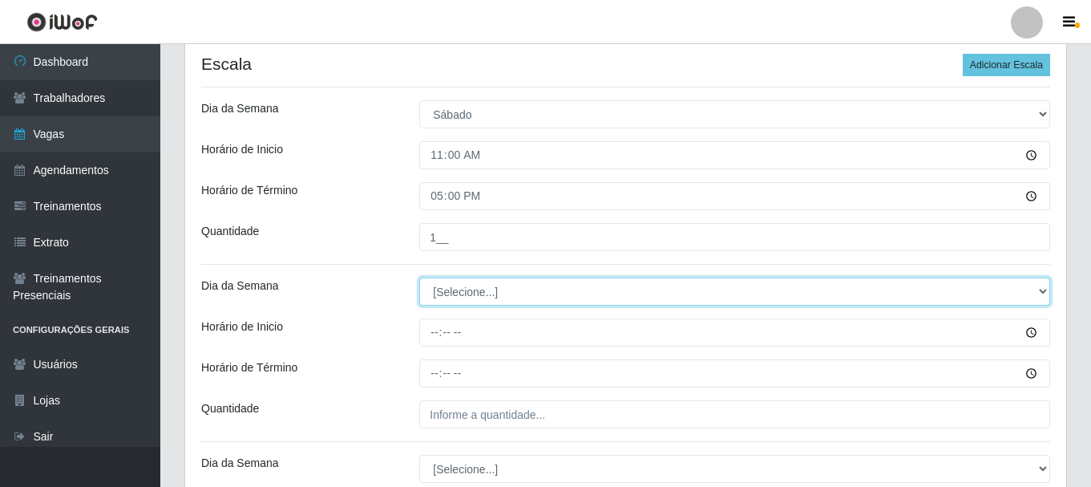
click at [465, 299] on select "[Selecione...] Segunda Terça Quarta Quinta Sexta Sábado Domingo" at bounding box center [734, 291] width 631 height 28
select select "6"
click at [419, 277] on select "[Selecione...] Segunda Terça Quarta Quinta Sexta Sábado Domingo" at bounding box center [734, 291] width 631 height 28
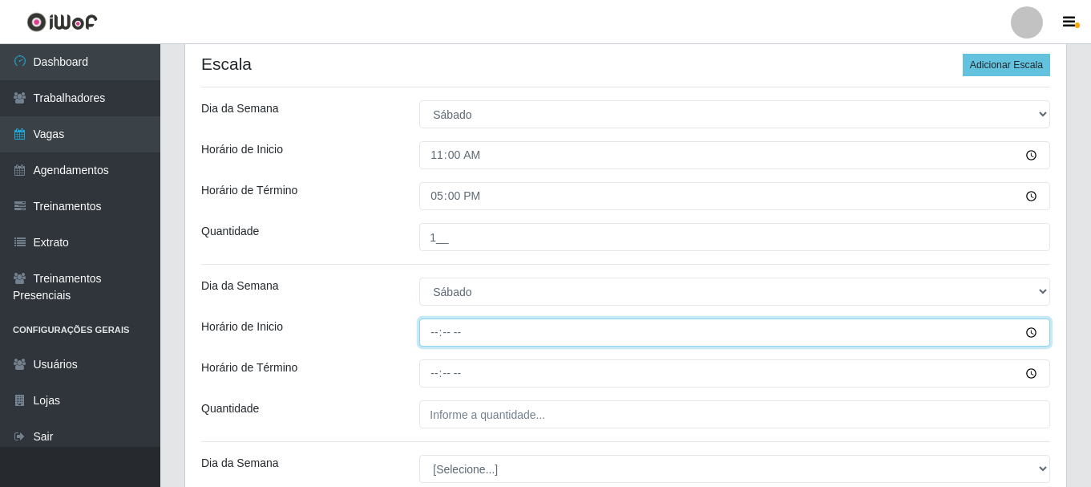
click at [436, 336] on input "Horário de Inicio" at bounding box center [734, 332] width 631 height 28
type input "17:00"
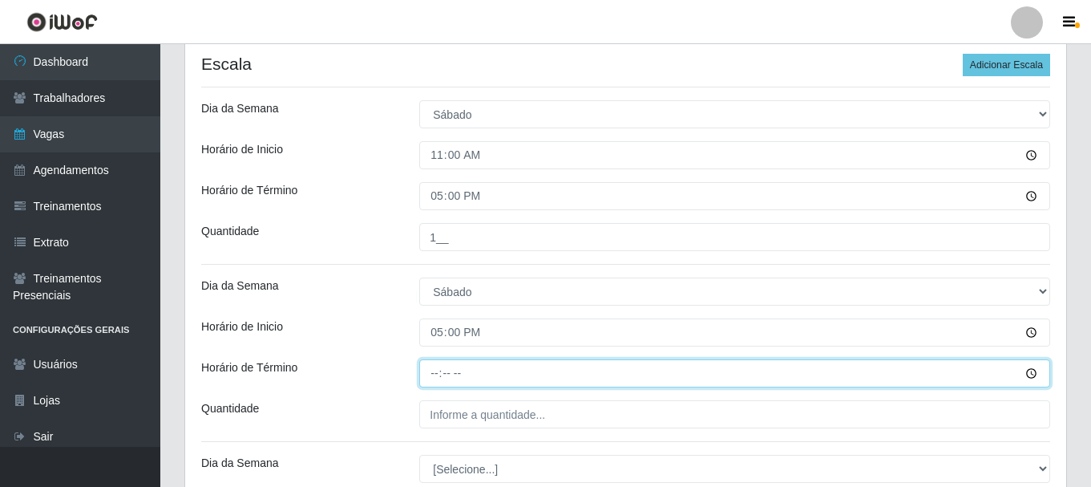
click at [441, 374] on input "Horário de Término" at bounding box center [734, 373] width 631 height 28
type input "23:00"
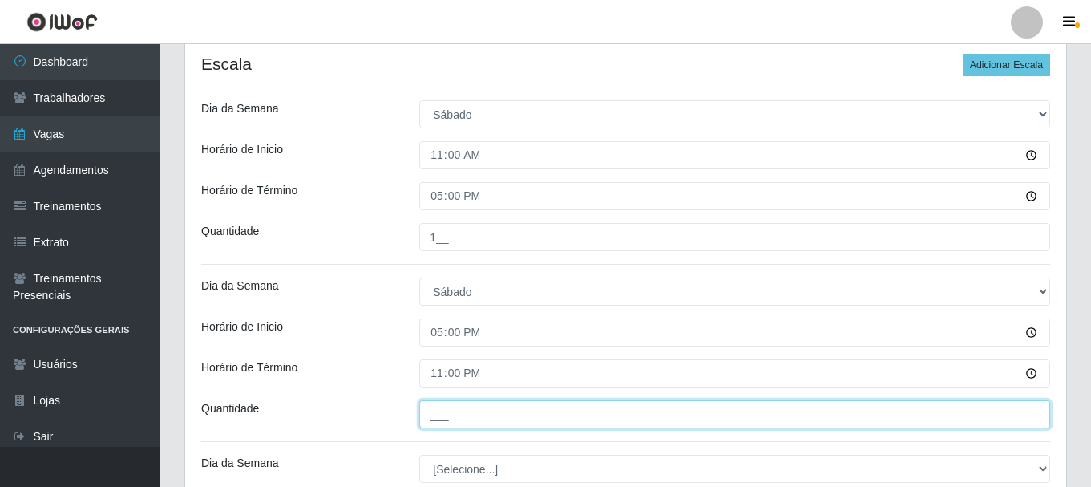
click at [450, 406] on input "___" at bounding box center [734, 414] width 631 height 28
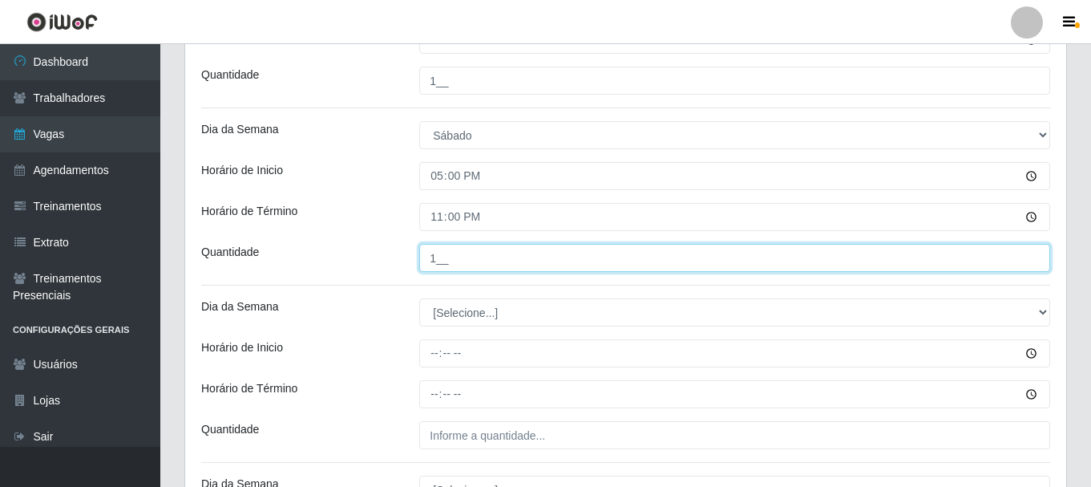
scroll to position [481, 0]
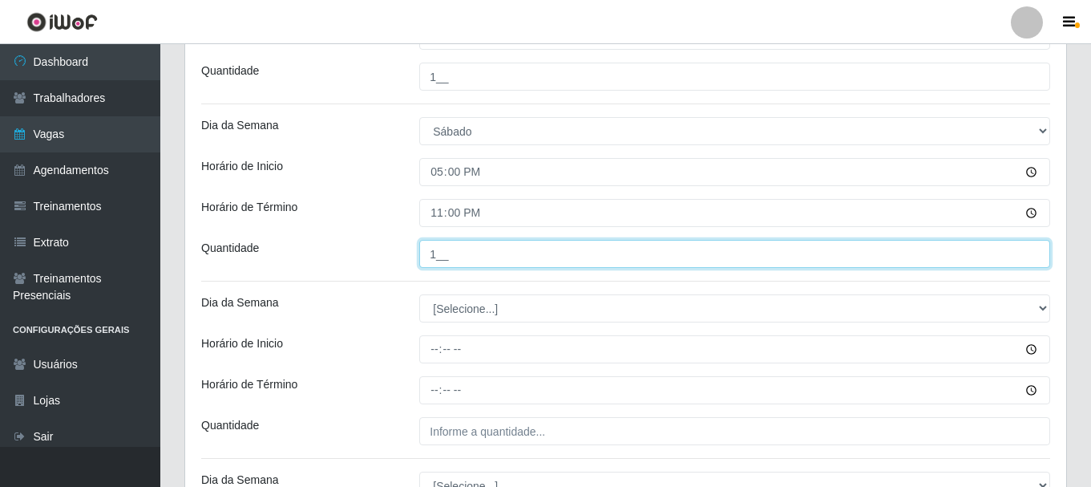
type input "1__"
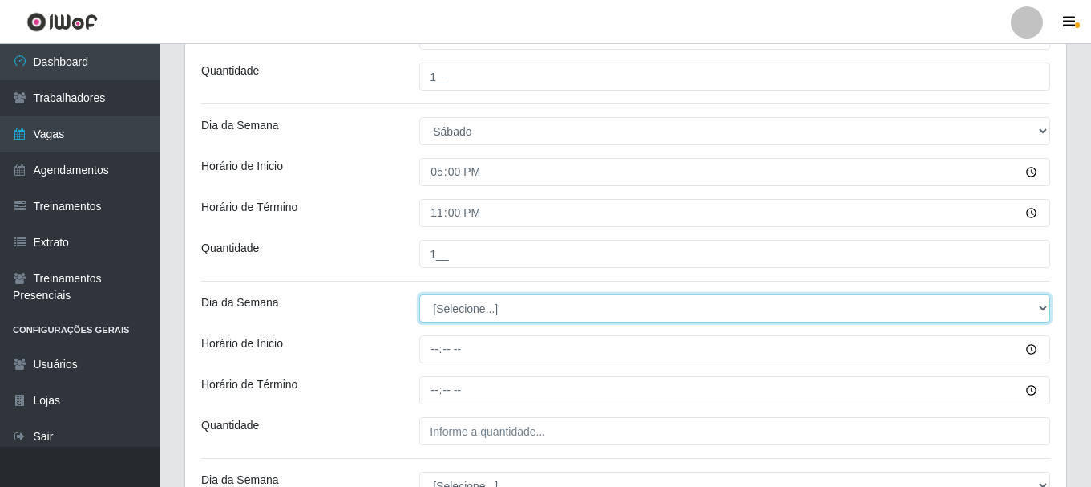
click at [446, 307] on select "[Selecione...] Segunda Terça Quarta Quinta Sexta Sábado Domingo" at bounding box center [734, 308] width 631 height 28
select select "0"
click at [419, 294] on select "[Selecione...] Segunda Terça Quarta Quinta Sexta Sábado Domingo" at bounding box center [734, 308] width 631 height 28
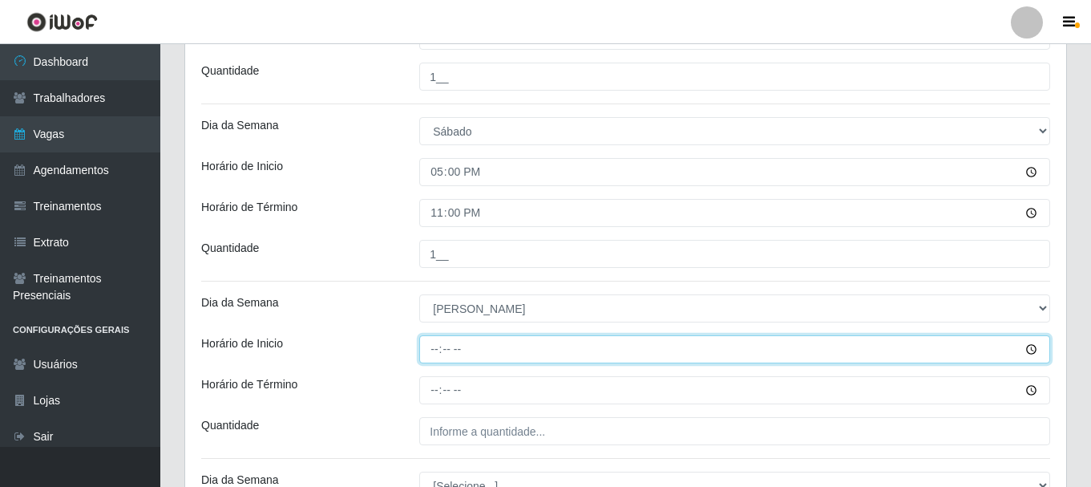
click at [437, 345] on input "Horário de Inicio" at bounding box center [734, 349] width 631 height 28
type input "11:00"
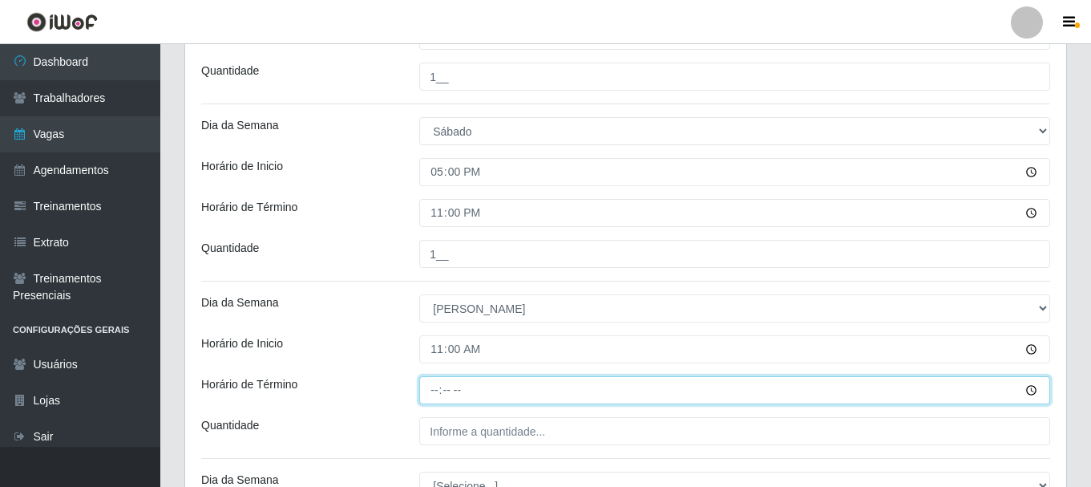
click at [430, 385] on input "Horário de Término" at bounding box center [734, 390] width 631 height 28
type input "17:00"
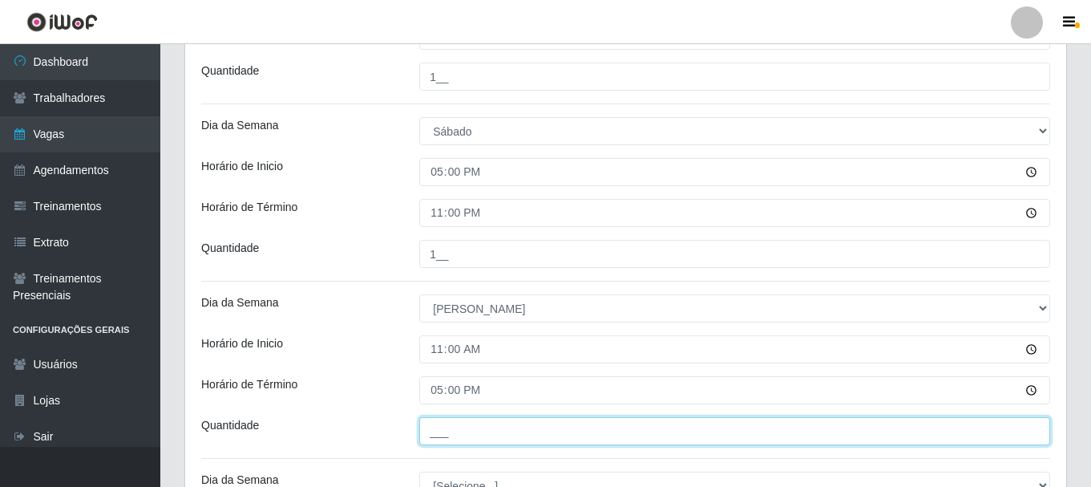
click at [444, 423] on input "___" at bounding box center [734, 431] width 631 height 28
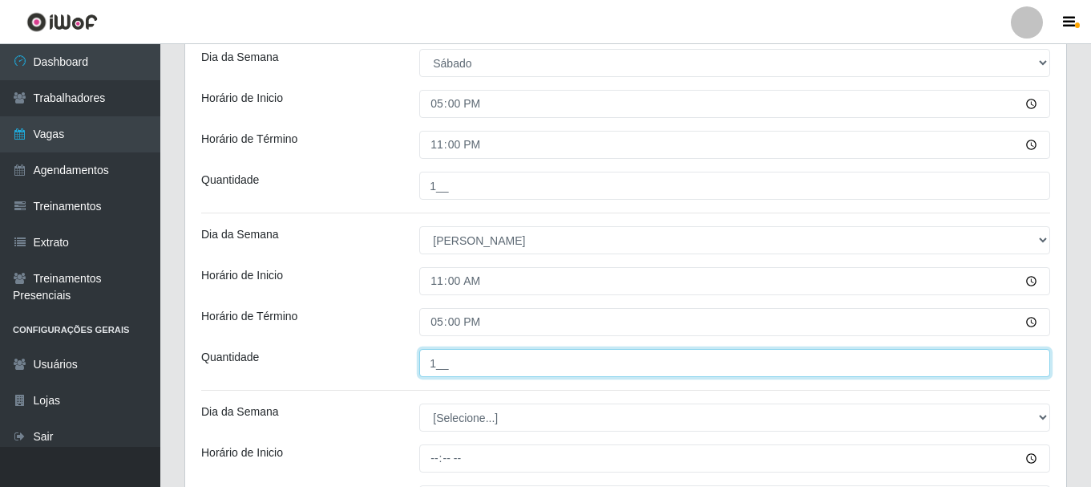
scroll to position [641, 0]
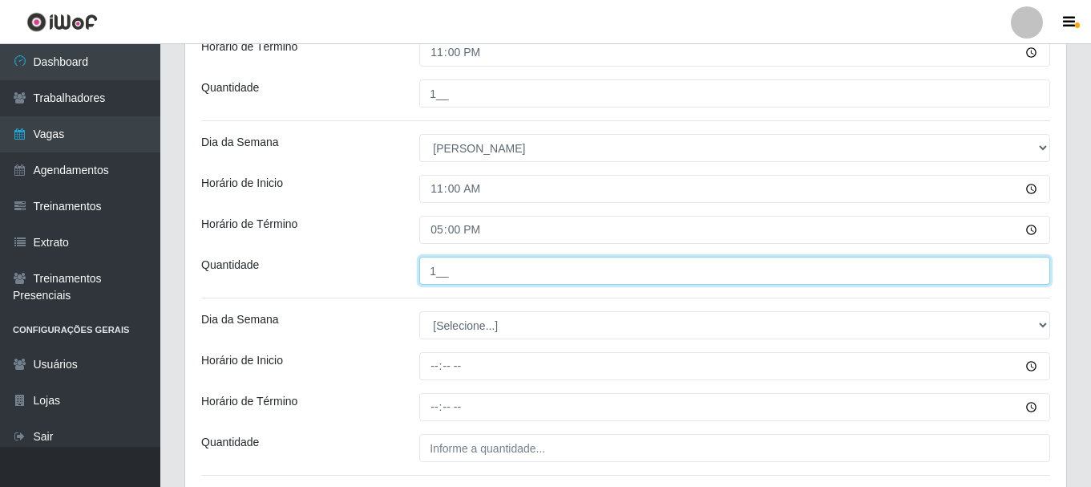
type input "1__"
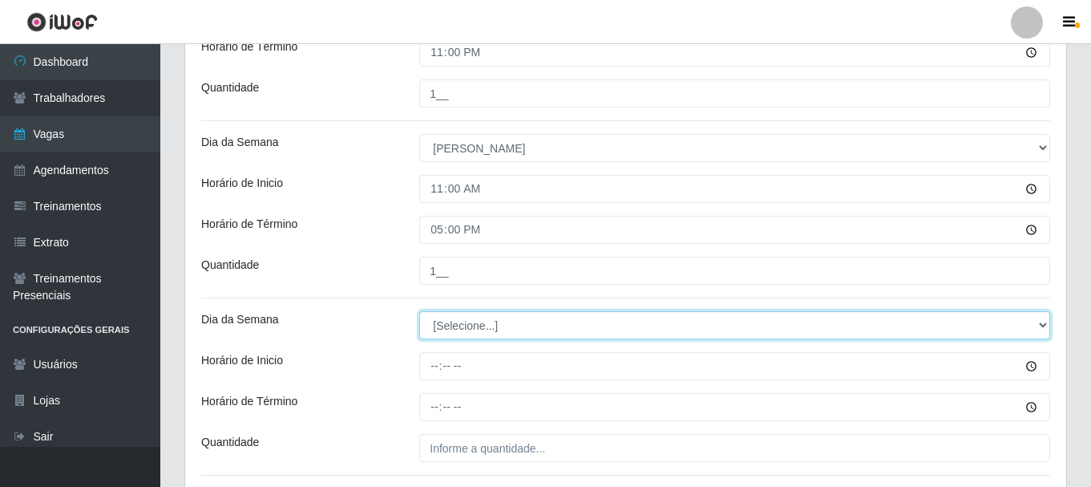
click at [464, 325] on select "[Selecione...] Segunda Terça Quarta Quinta Sexta Sábado Domingo" at bounding box center [734, 325] width 631 height 28
select select "0"
click at [419, 311] on select "[Selecione...] Segunda Terça Quarta Quinta Sexta Sábado Domingo" at bounding box center [734, 325] width 631 height 28
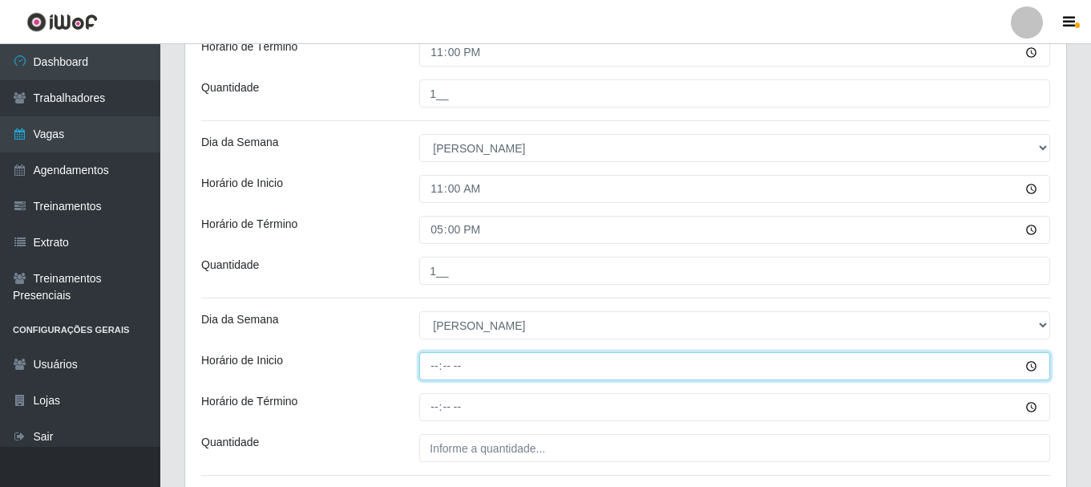
click at [433, 367] on input "Horário de Inicio" at bounding box center [734, 366] width 631 height 28
type input "17:00"
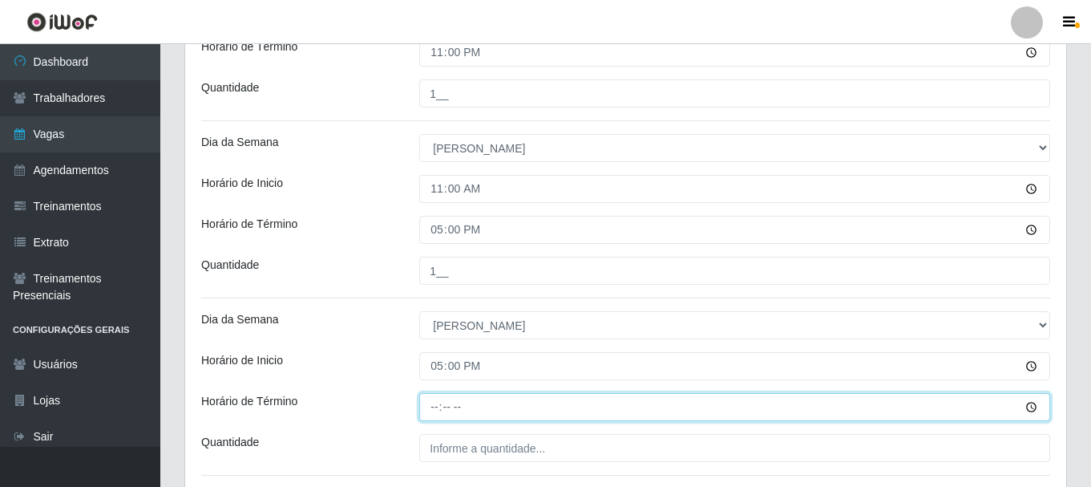
click at [429, 405] on input "Horário de Término" at bounding box center [734, 407] width 631 height 28
type input "23:00"
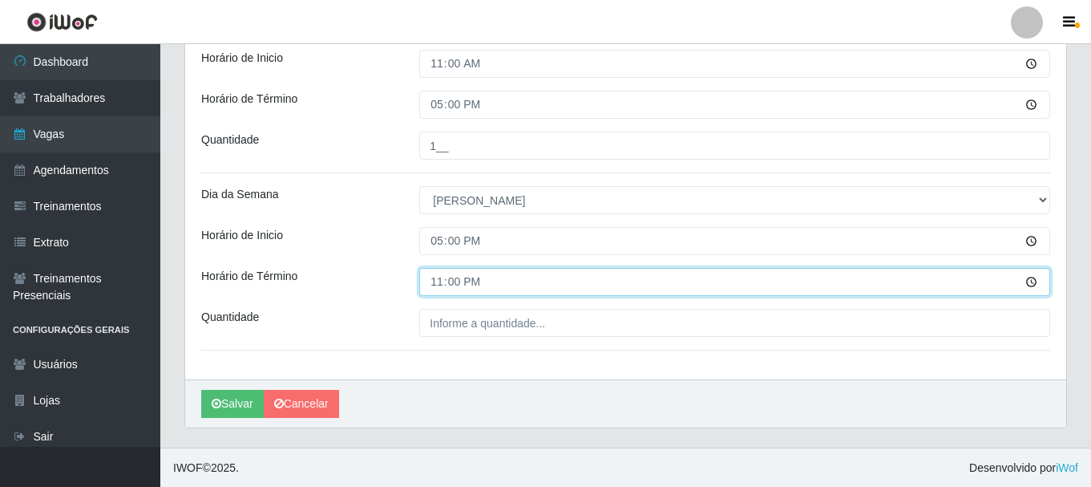
scroll to position [767, 0]
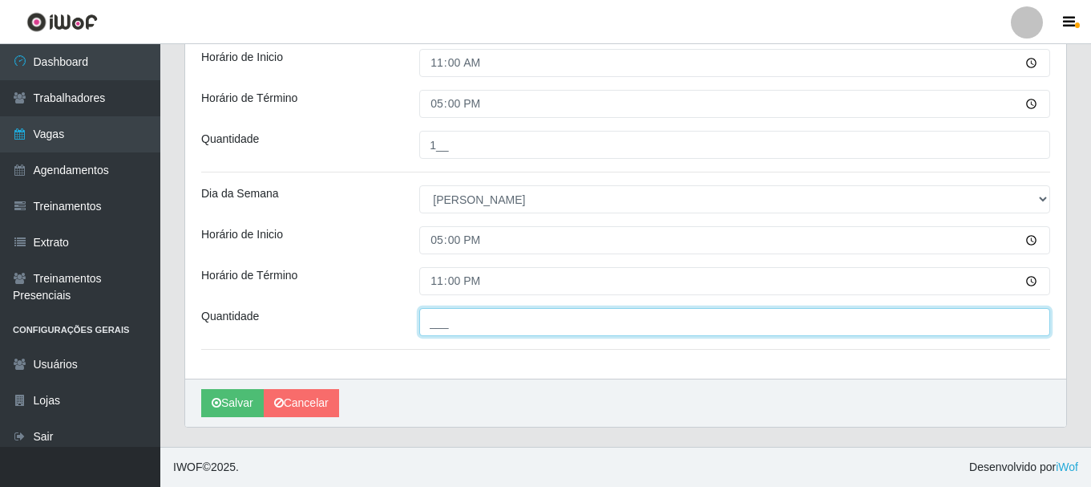
click at [447, 326] on input "___" at bounding box center [734, 322] width 631 height 28
type input "1__"
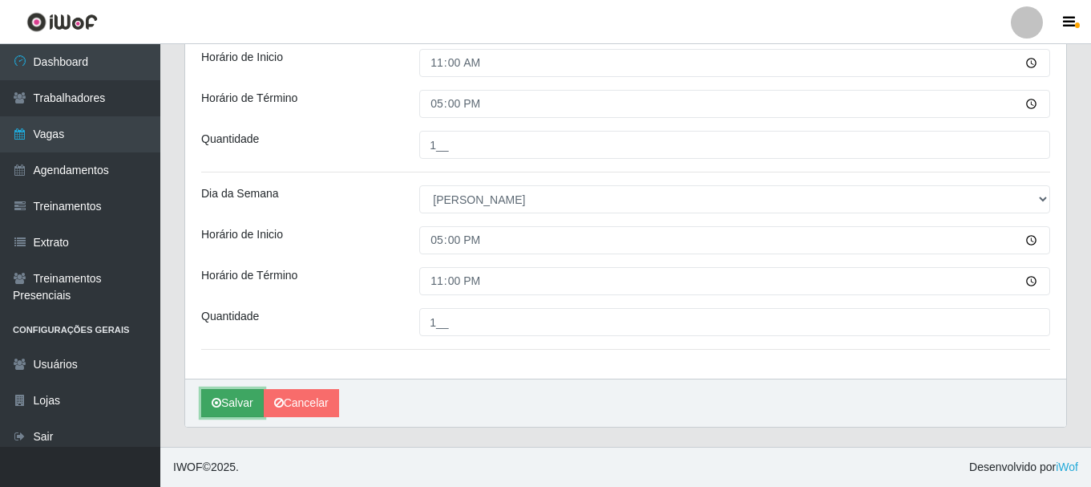
click at [232, 403] on button "Salvar" at bounding box center [232, 403] width 63 height 28
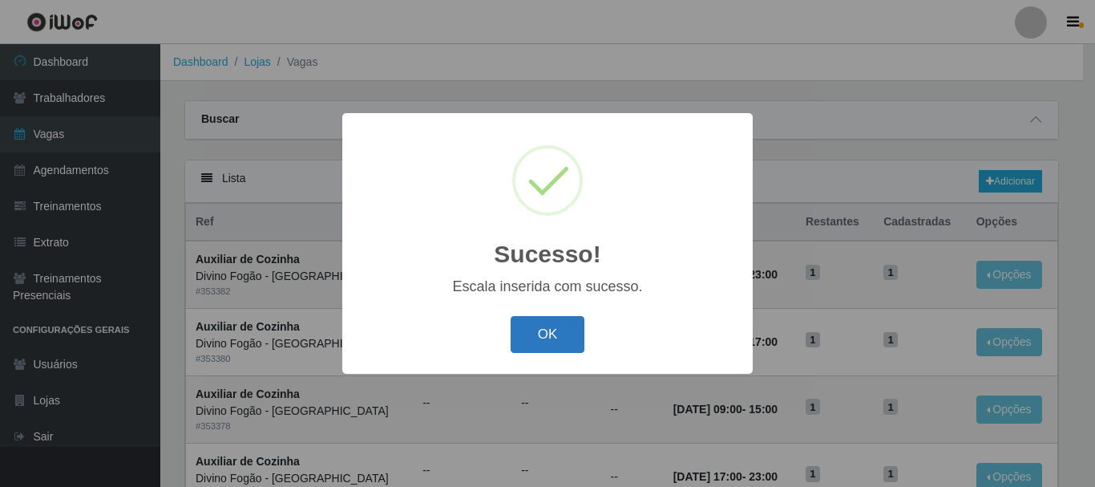
click at [543, 330] on button "OK" at bounding box center [548, 335] width 75 height 38
